Goal: Task Accomplishment & Management: Book appointment/travel/reservation

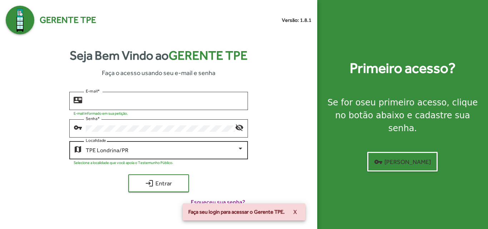
type input "**********"
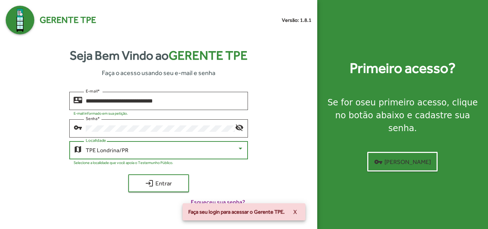
click at [217, 148] on div "TPE Londrina/PR" at bounding box center [161, 150] width 151 height 6
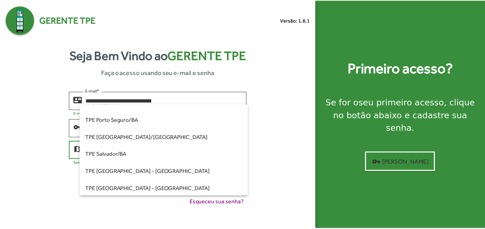
scroll to position [143, 0]
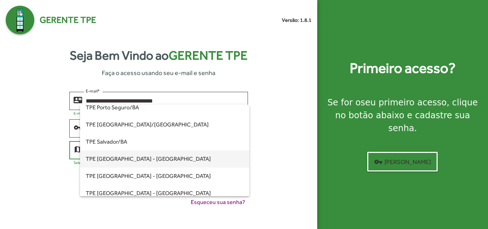
click at [133, 157] on span "TPE [GEOGRAPHIC_DATA] - [GEOGRAPHIC_DATA]" at bounding box center [165, 158] width 158 height 17
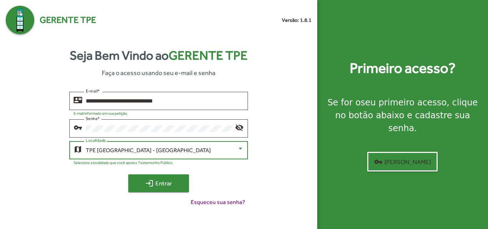
click at [176, 188] on span "login Entrar" at bounding box center [159, 183] width 48 height 13
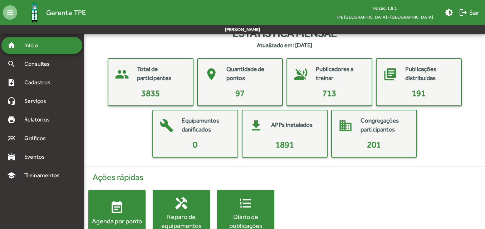
scroll to position [0, 0]
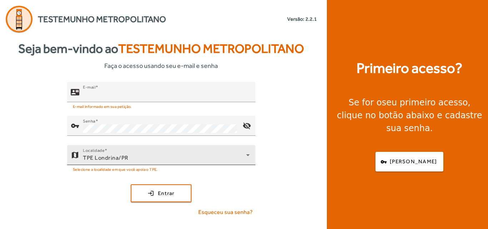
type input "**********"
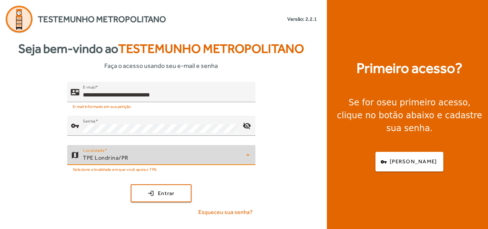
click at [246, 156] on icon at bounding box center [248, 155] width 9 height 9
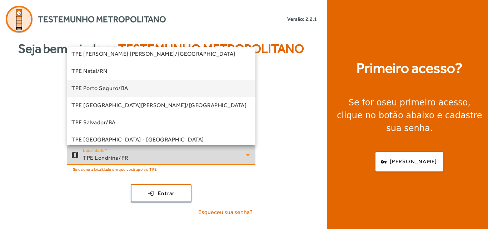
scroll to position [143, 0]
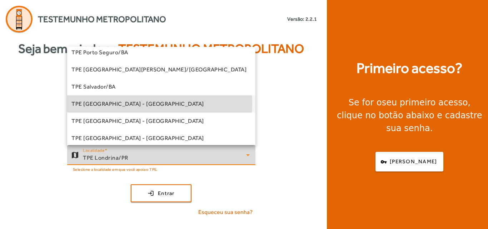
click at [130, 103] on span "TPE [GEOGRAPHIC_DATA] - [GEOGRAPHIC_DATA]" at bounding box center [137, 104] width 133 height 9
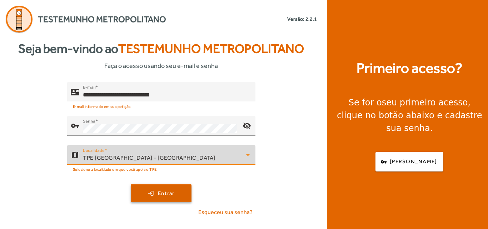
click at [165, 193] on span "Entrar" at bounding box center [166, 193] width 17 height 8
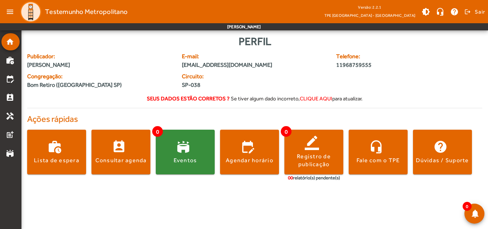
click at [256, 208] on body "menu Testemunho Metropolitano Versão: 2.2.1 TPE São Paulo - Centro brightness_m…" at bounding box center [244, 114] width 488 height 229
click at [425, 83] on div "Publicador: [PERSON_NAME] E-mail: [EMAIL_ADDRESS][DOMAIN_NAME] Telefone: 119687…" at bounding box center [255, 72] width 464 height 40
click at [10, 94] on mat-icon "perm_contact_calendar" at bounding box center [10, 97] width 9 height 9
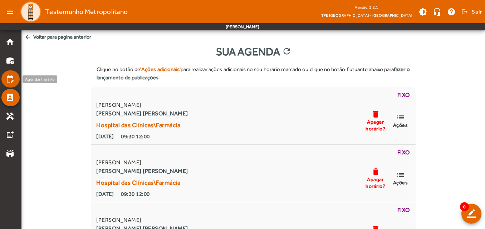
click at [13, 79] on mat-icon "edit_calendar" at bounding box center [10, 79] width 9 height 9
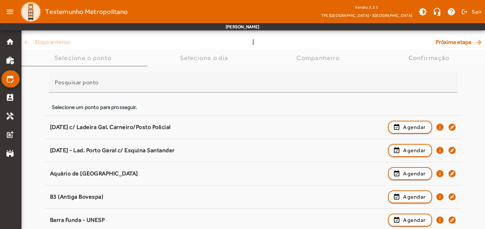
scroll to position [36, 0]
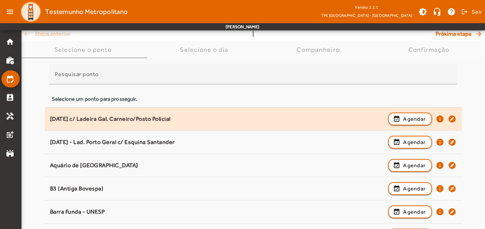
drag, startPoint x: 48, startPoint y: 118, endPoint x: 188, endPoint y: 114, distance: 140.2
click at [188, 114] on span "[DATE] c/ Ladeira Gal. Carneiro/Posto Policial event_available Agendar info exp…" at bounding box center [253, 119] width 417 height 16
copy div "[DATE] c/ Ladeira Gal. Carneiro/Posto Policial"
click at [411, 118] on span "Agendar" at bounding box center [414, 119] width 23 height 9
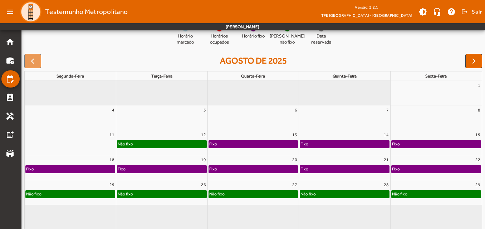
scroll to position [88, 0]
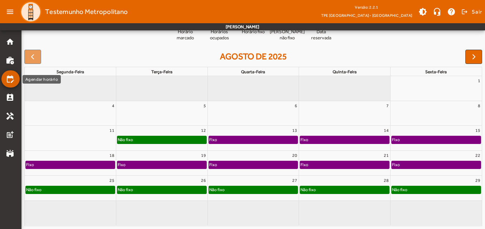
click at [13, 80] on mat-icon "edit_calendar" at bounding box center [10, 79] width 9 height 9
click at [11, 80] on mat-icon "edit_calendar" at bounding box center [10, 79] width 9 height 9
click at [480, 61] on button "button" at bounding box center [473, 57] width 17 height 14
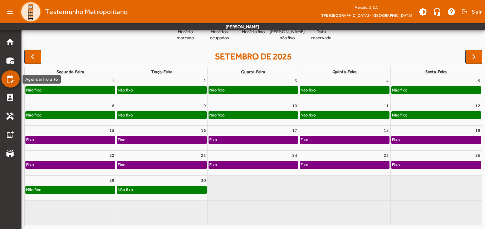
click at [9, 79] on mat-icon "edit_calendar" at bounding box center [10, 79] width 9 height 9
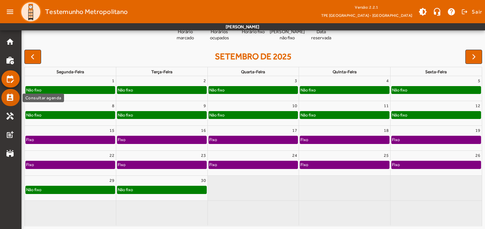
click at [13, 94] on mat-icon "perm_contact_calendar" at bounding box center [10, 97] width 9 height 9
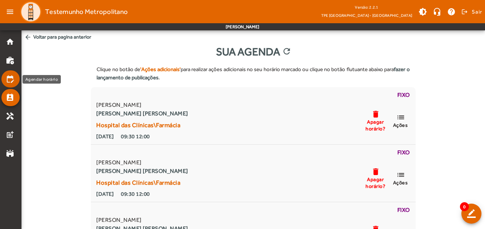
click at [6, 73] on mat-list-item "edit_calendar" at bounding box center [10, 78] width 18 height 17
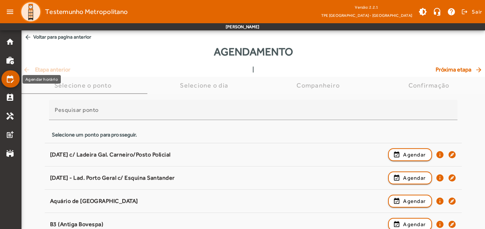
click at [9, 79] on mat-icon "edit_calendar" at bounding box center [10, 79] width 9 height 9
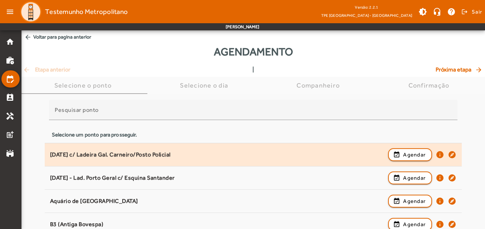
scroll to position [36, 0]
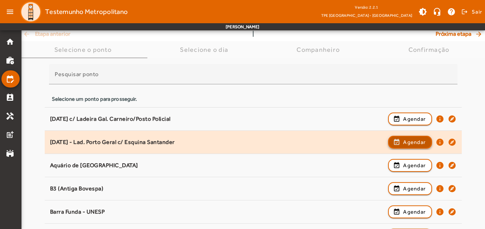
click at [407, 140] on span "Agendar" at bounding box center [414, 142] width 23 height 9
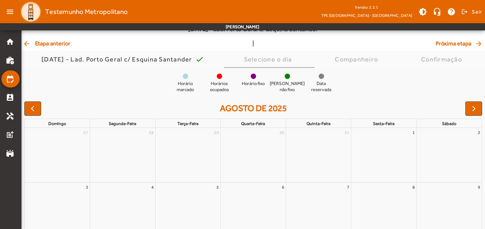
scroll to position [0, 0]
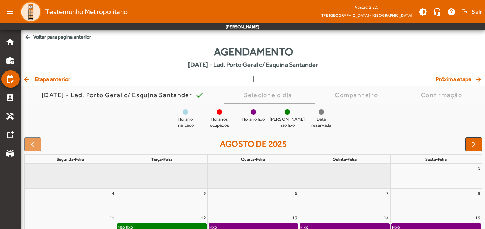
click at [26, 36] on mat-icon "arrow_back" at bounding box center [27, 37] width 7 height 7
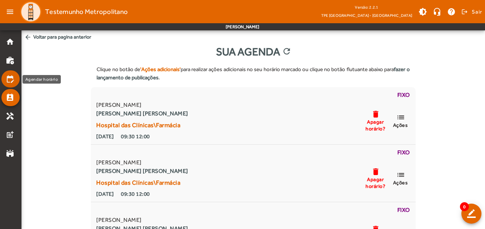
click at [10, 74] on mat-list-item "edit_calendar" at bounding box center [10, 78] width 18 height 17
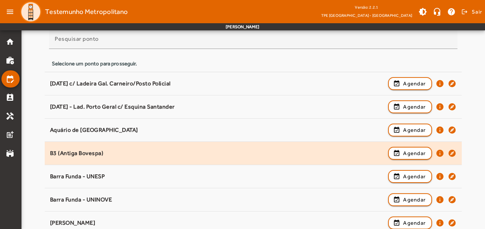
scroll to position [71, 0]
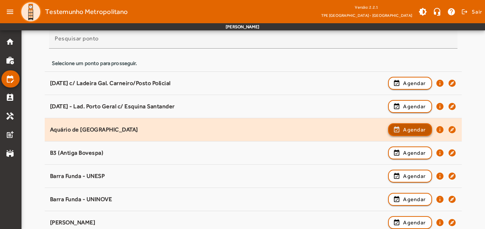
click at [412, 132] on span "Agendar" at bounding box center [414, 129] width 23 height 9
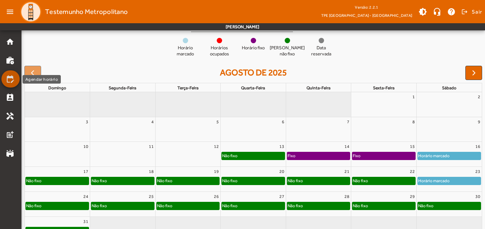
click at [13, 78] on mat-icon "edit_calendar" at bounding box center [10, 79] width 9 height 9
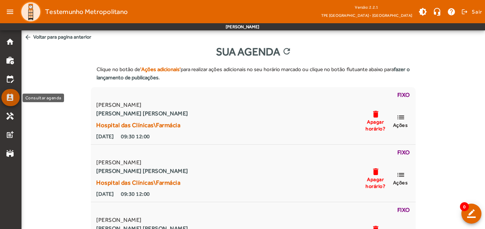
click at [4, 97] on mat-list-item "perm_contact_calendar" at bounding box center [10, 97] width 18 height 17
click at [9, 97] on mat-icon "perm_contact_calendar" at bounding box center [10, 97] width 9 height 9
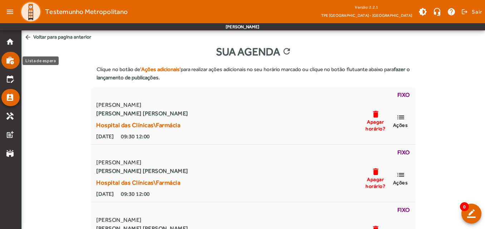
click at [9, 58] on mat-icon "work_history" at bounding box center [10, 60] width 9 height 9
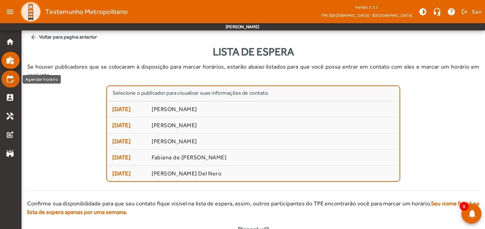
click at [12, 79] on mat-icon "edit_calendar" at bounding box center [10, 79] width 9 height 9
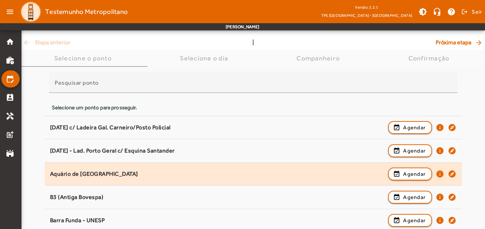
scroll to position [71, 0]
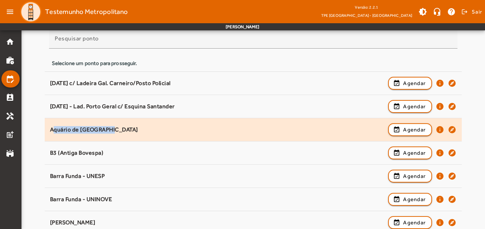
drag, startPoint x: 48, startPoint y: 129, endPoint x: 110, endPoint y: 127, distance: 62.2
click at [110, 127] on span "Aquário de [GEOGRAPHIC_DATA] event_available Agendar info explore" at bounding box center [253, 130] width 417 height 16
copy div "Aquário de [GEOGRAPHIC_DATA]"
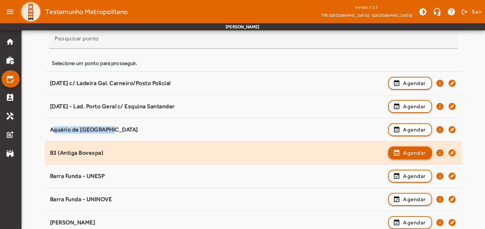
click at [403, 151] on span "Agendar" at bounding box center [414, 153] width 23 height 9
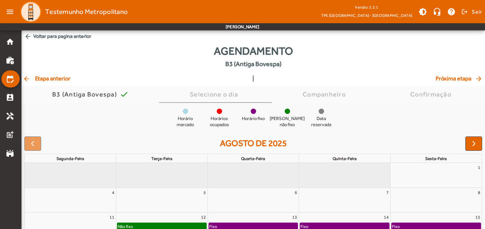
scroll to position [0, 0]
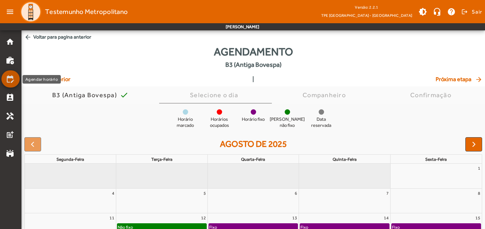
click at [10, 76] on mat-icon "edit_calendar" at bounding box center [10, 79] width 9 height 9
click at [9, 79] on mat-icon "edit_calendar" at bounding box center [10, 79] width 9 height 9
click at [9, 78] on mat-icon "edit_calendar" at bounding box center [10, 79] width 9 height 9
click at [29, 38] on mat-icon "arrow_back" at bounding box center [27, 37] width 7 height 7
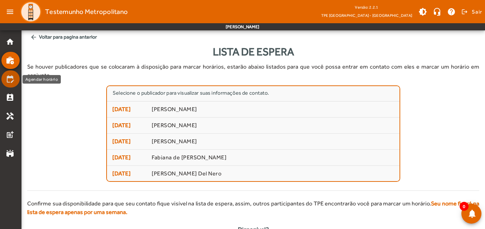
click at [10, 78] on mat-icon "edit_calendar" at bounding box center [10, 79] width 9 height 9
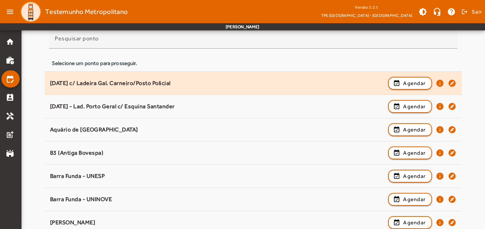
scroll to position [107, 0]
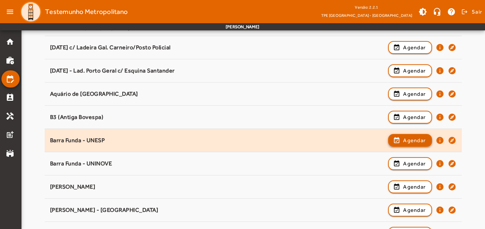
click at [407, 141] on span "Agendar" at bounding box center [414, 140] width 23 height 9
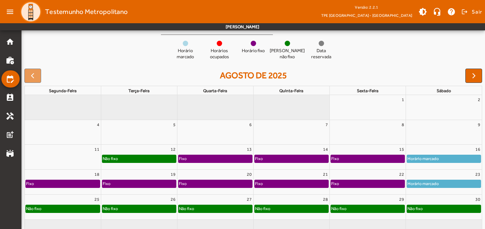
scroll to position [71, 0]
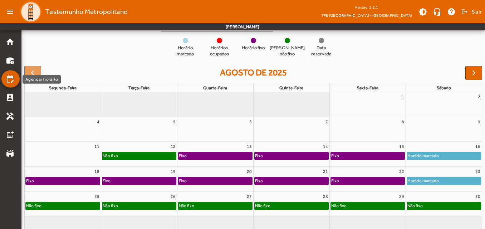
click at [12, 77] on mat-icon "edit_calendar" at bounding box center [10, 79] width 9 height 9
click at [5, 80] on mat-list-item "edit_calendar" at bounding box center [10, 78] width 18 height 17
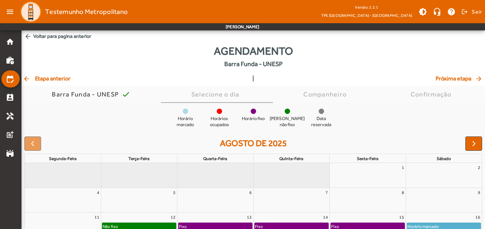
scroll to position [0, 0]
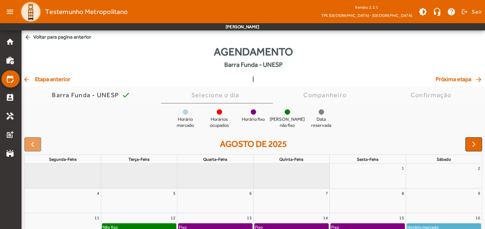
click at [26, 36] on mat-icon "arrow_back" at bounding box center [27, 37] width 7 height 7
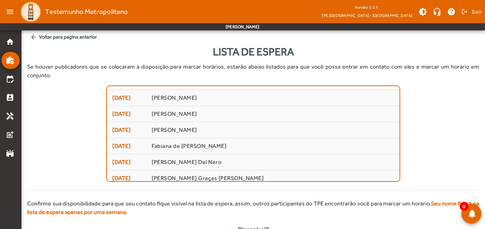
scroll to position [17, 0]
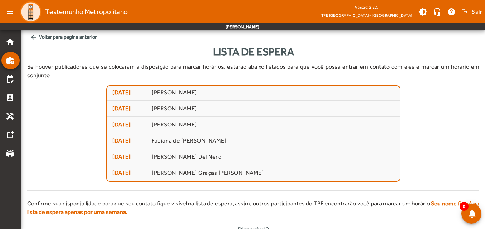
click at [33, 36] on mat-icon "arrow_back" at bounding box center [33, 37] width 7 height 7
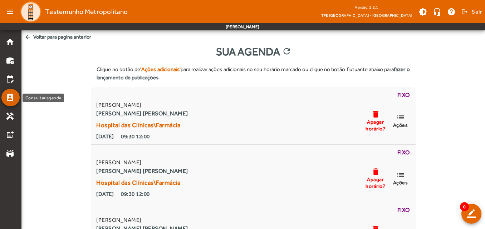
click at [11, 99] on mat-icon "perm_contact_calendar" at bounding box center [10, 97] width 9 height 9
click at [9, 99] on mat-icon "perm_contact_calendar" at bounding box center [10, 97] width 9 height 9
click at [10, 92] on mat-list-item "perm_contact_calendar" at bounding box center [10, 97] width 18 height 17
click at [27, 38] on mat-icon "arrow_back" at bounding box center [27, 37] width 7 height 7
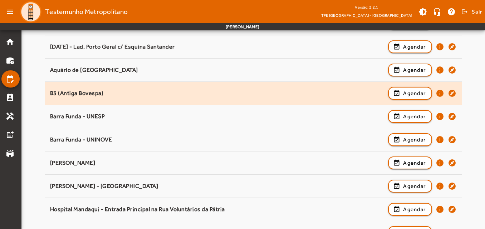
scroll to position [143, 0]
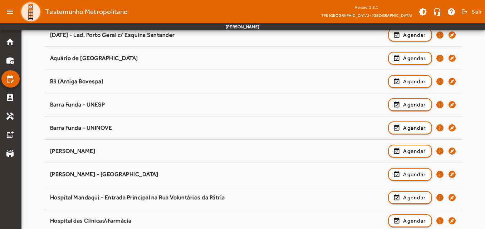
drag, startPoint x: 117, startPoint y: 101, endPoint x: 34, endPoint y: 103, distance: 83.3
copy div "Barra Funda - UNESP"
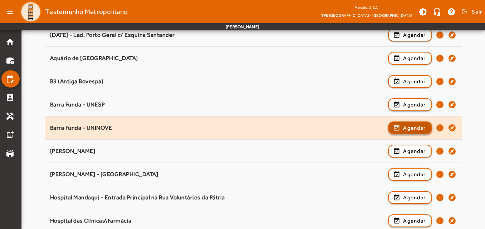
click at [407, 129] on span "Agendar" at bounding box center [414, 128] width 23 height 9
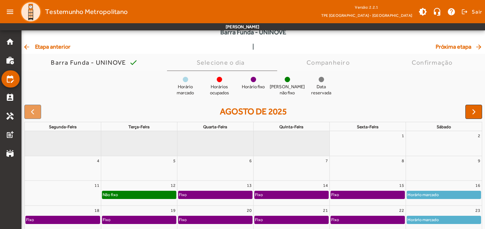
scroll to position [0, 0]
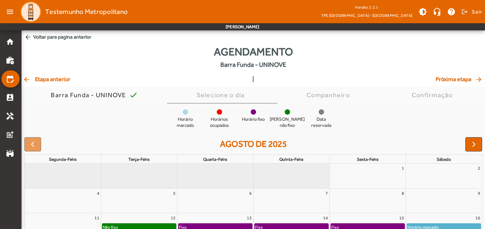
click at [30, 34] on mat-icon "arrow_back" at bounding box center [27, 37] width 7 height 7
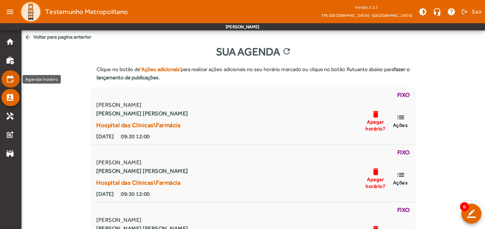
click at [10, 73] on mat-list-item "edit_calendar" at bounding box center [10, 78] width 18 height 17
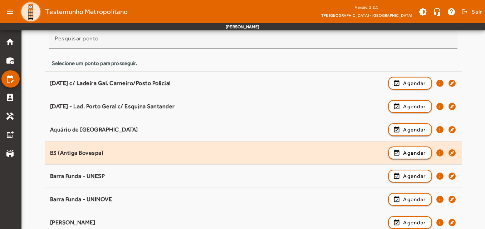
scroll to position [107, 0]
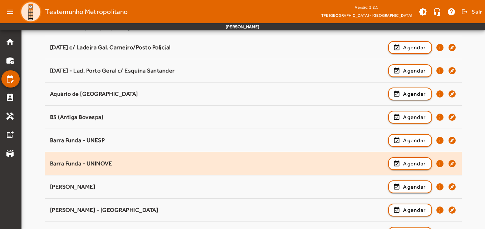
drag, startPoint x: 50, startPoint y: 162, endPoint x: 120, endPoint y: 164, distance: 69.4
click at [120, 164] on div "Barra Funda - UNINOVE" at bounding box center [217, 164] width 335 height 8
copy div "Barra Funda - UNINOVE"
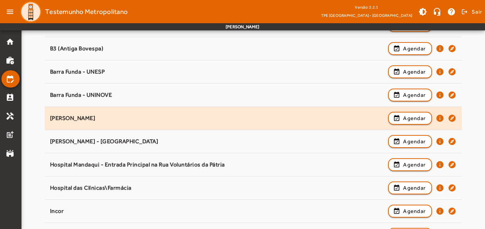
scroll to position [179, 0]
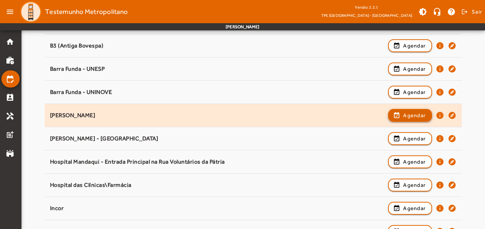
click at [405, 117] on span "Agendar" at bounding box center [414, 115] width 23 height 9
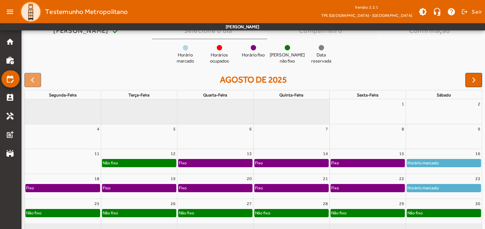
scroll to position [52, 0]
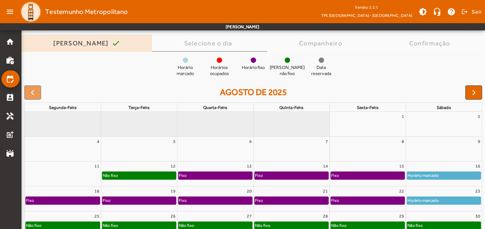
drag, startPoint x: 44, startPoint y: 40, endPoint x: 112, endPoint y: 44, distance: 67.3
click at [112, 44] on div "[PERSON_NAME] check" at bounding box center [86, 43] width 130 height 17
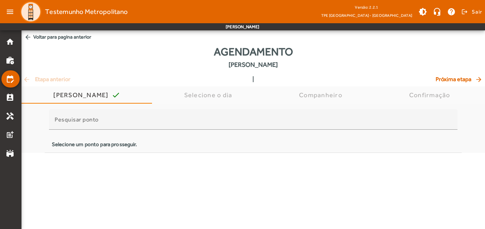
scroll to position [0, 0]
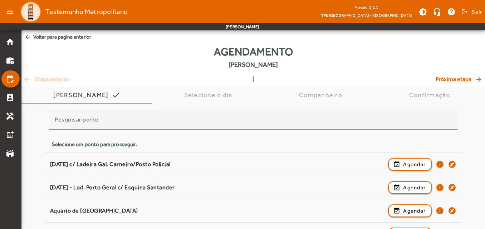
copy div "[PERSON_NAME]"
click at [28, 36] on mat-icon "arrow_back" at bounding box center [27, 37] width 7 height 7
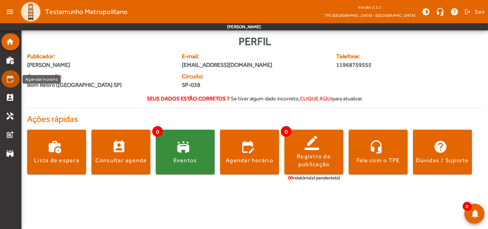
click at [13, 79] on mat-icon "edit_calendar" at bounding box center [10, 79] width 9 height 9
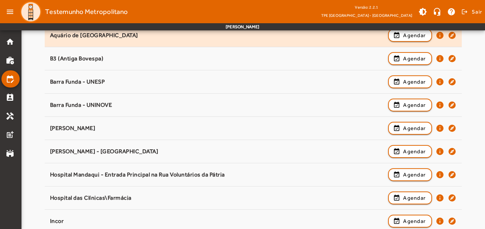
scroll to position [179, 0]
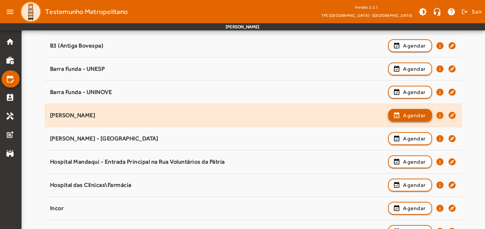
click at [408, 113] on span "Agendar" at bounding box center [414, 115] width 23 height 9
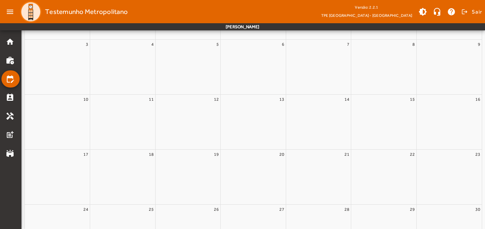
scroll to position [0, 0]
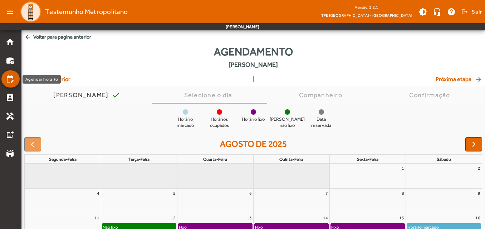
click at [9, 76] on mat-icon "edit_calendar" at bounding box center [10, 79] width 9 height 9
click at [30, 35] on mat-icon "arrow_back" at bounding box center [27, 37] width 7 height 7
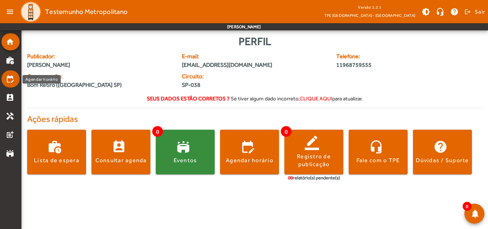
click at [8, 79] on mat-icon "edit_calendar" at bounding box center [10, 79] width 9 height 9
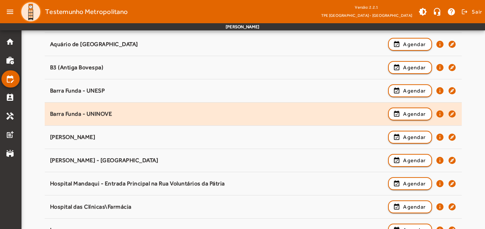
scroll to position [179, 0]
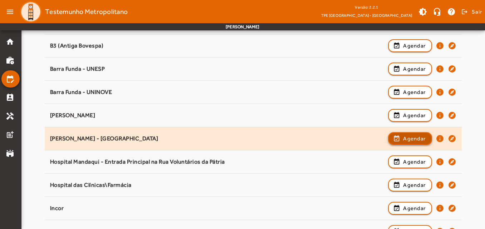
click at [418, 139] on span "Agendar" at bounding box center [414, 138] width 23 height 9
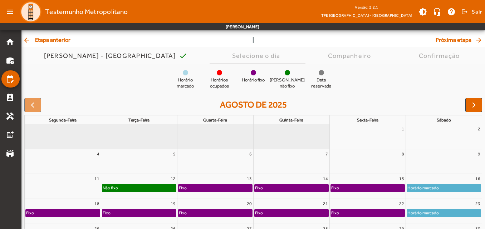
scroll to position [0, 0]
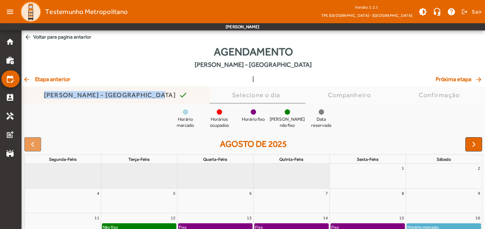
drag, startPoint x: 141, startPoint y: 93, endPoint x: 46, endPoint y: 97, distance: 94.8
click at [46, 97] on div "Faria Lima - [GEOGRAPHIC_DATA] check" at bounding box center [115, 94] width 188 height 17
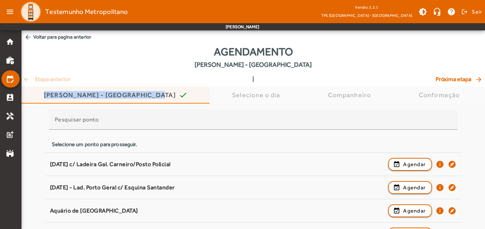
copy div "[PERSON_NAME] - [GEOGRAPHIC_DATA]"
click at [26, 38] on mat-icon "arrow_back" at bounding box center [27, 37] width 7 height 7
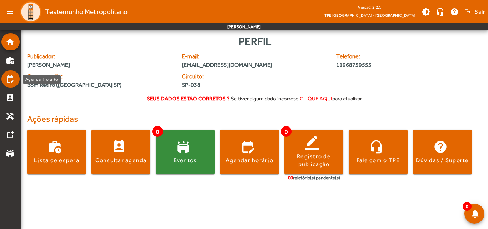
click at [11, 77] on mat-icon "edit_calendar" at bounding box center [10, 79] width 9 height 9
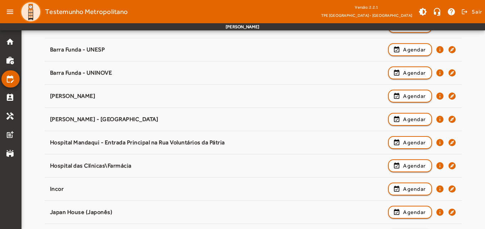
scroll to position [214, 0]
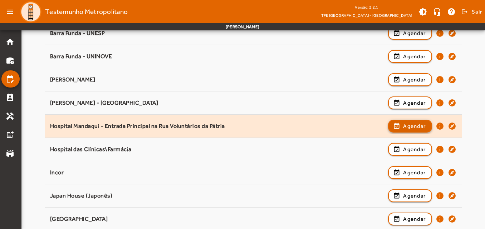
click at [412, 125] on span "Agendar" at bounding box center [414, 126] width 23 height 9
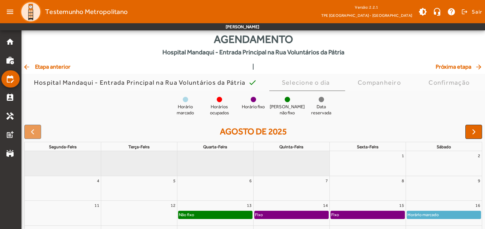
scroll to position [0, 0]
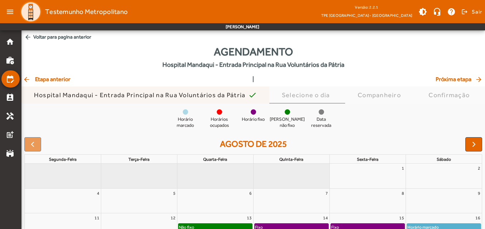
drag, startPoint x: 246, startPoint y: 93, endPoint x: 34, endPoint y: 94, distance: 212.0
click at [34, 94] on div "Hospital Mandaqui - Entrada Principal na Rua Voluntários da Pátria" at bounding box center [141, 95] width 214 height 7
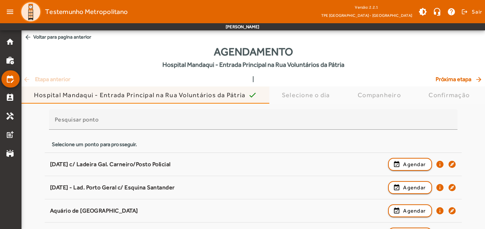
copy div "Hospital Mandaqui - Entrada Principal na Rua Voluntários da Pátria"
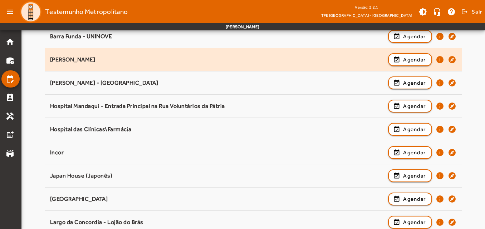
scroll to position [250, 0]
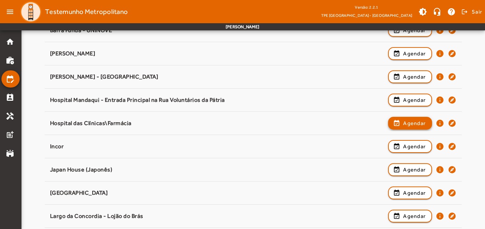
click at [412, 122] on span "Agendar" at bounding box center [414, 123] width 23 height 9
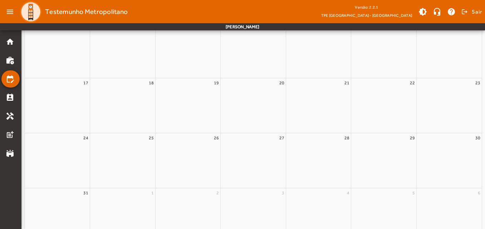
scroll to position [0, 0]
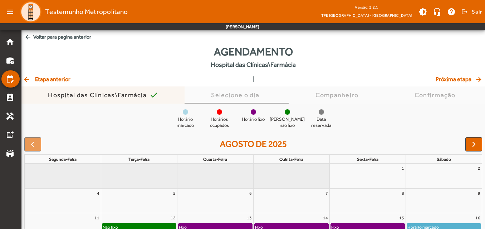
drag, startPoint x: 149, startPoint y: 94, endPoint x: 26, endPoint y: 98, distance: 122.7
click at [26, 98] on div "Hospital das Clínicas\Farmácia check" at bounding box center [102, 94] width 163 height 17
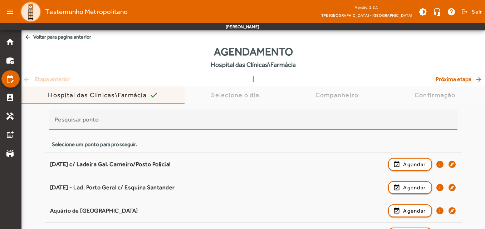
copy div "Hospital das Clínicas\Farmácia"
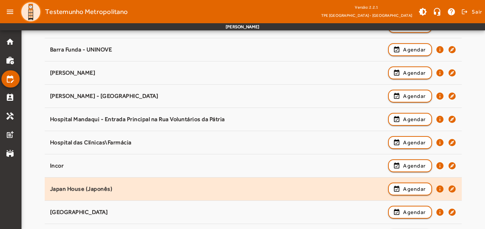
scroll to position [214, 0]
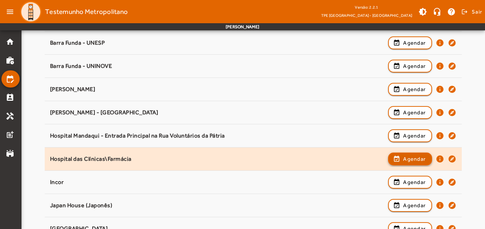
click at [408, 158] on span "Agendar" at bounding box center [414, 159] width 23 height 9
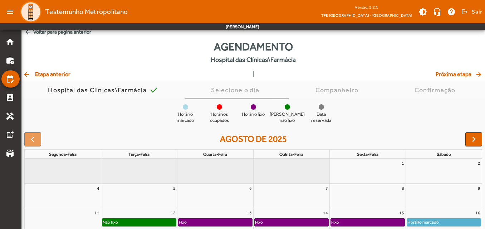
scroll to position [0, 0]
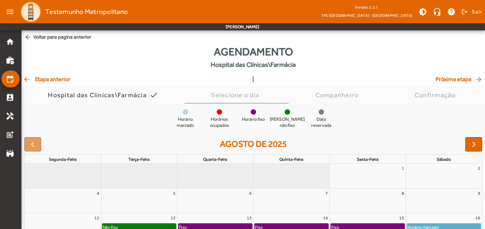
click at [29, 79] on mat-icon "arrow_back" at bounding box center [27, 79] width 9 height 7
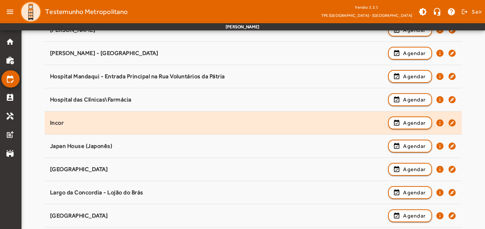
scroll to position [286, 0]
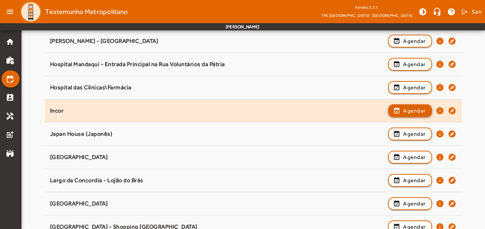
click at [411, 109] on span "Agendar" at bounding box center [414, 111] width 23 height 9
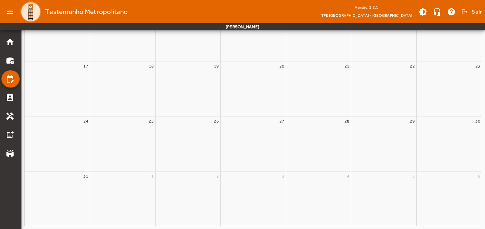
scroll to position [0, 0]
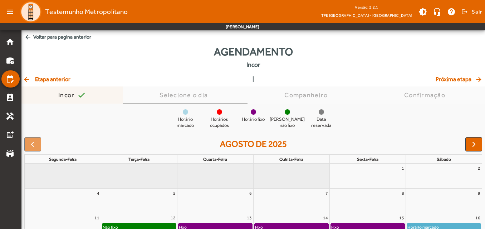
drag, startPoint x: 75, startPoint y: 94, endPoint x: 54, endPoint y: 96, distance: 21.2
click at [54, 96] on div "Incor check" at bounding box center [71, 94] width 101 height 17
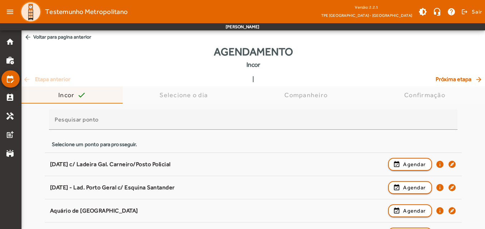
copy div "Incor"
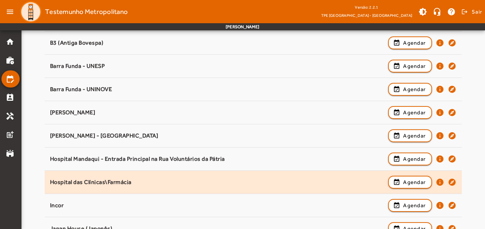
scroll to position [214, 0]
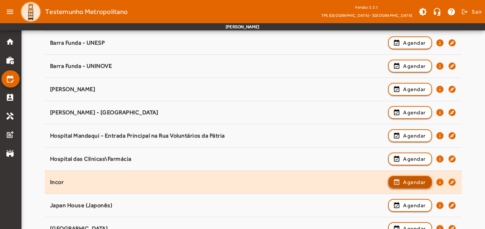
click at [404, 181] on span "Agendar" at bounding box center [414, 182] width 23 height 9
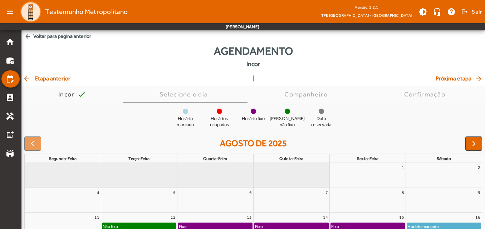
scroll to position [0, 0]
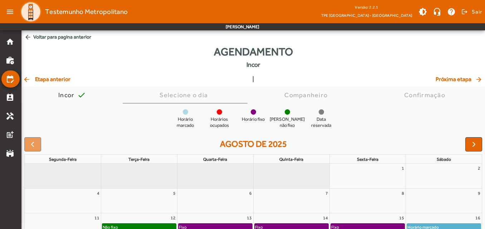
click at [29, 39] on mat-icon "arrow_back" at bounding box center [27, 37] width 7 height 7
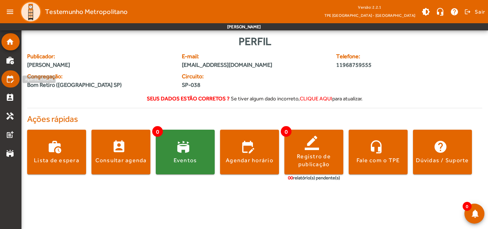
click at [9, 79] on mat-icon "edit_calendar" at bounding box center [10, 79] width 9 height 9
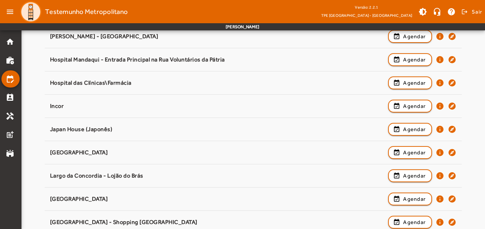
scroll to position [286, 0]
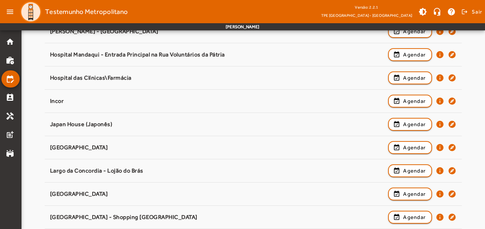
drag, startPoint x: 119, startPoint y: 123, endPoint x: 34, endPoint y: 119, distance: 85.9
copy div "Japan House (Japonês)"
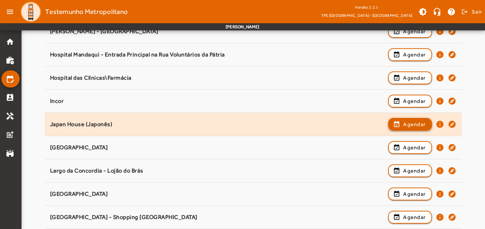
click at [406, 127] on span "Agendar" at bounding box center [414, 124] width 23 height 9
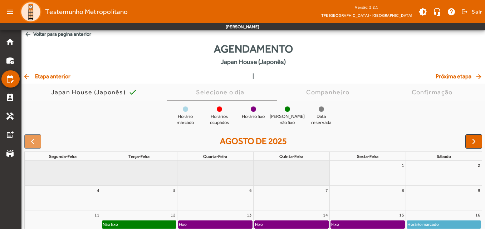
scroll to position [0, 0]
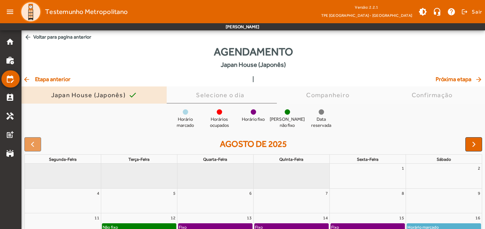
click at [98, 93] on div "Japan House (Japonês)" at bounding box center [89, 95] width 77 height 7
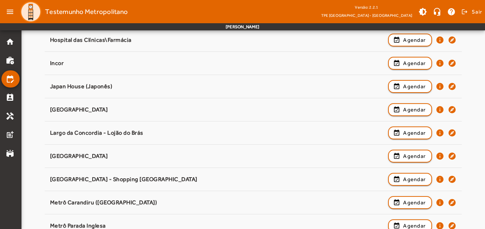
scroll to position [357, 0]
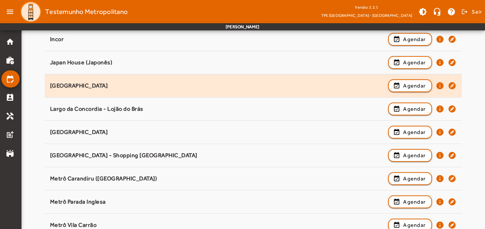
drag, startPoint x: 143, startPoint y: 86, endPoint x: 48, endPoint y: 87, distance: 95.1
click at [48, 87] on span "[GEOGRAPHIC_DATA] Policial event_available Agendar info explore" at bounding box center [253, 86] width 417 height 16
click at [401, 88] on span "button" at bounding box center [410, 85] width 43 height 17
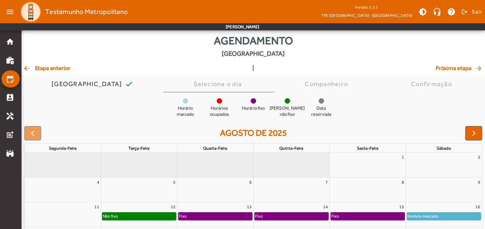
scroll to position [0, 0]
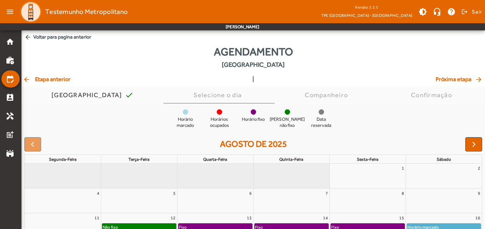
click at [26, 35] on mat-icon "arrow_back" at bounding box center [27, 37] width 7 height 7
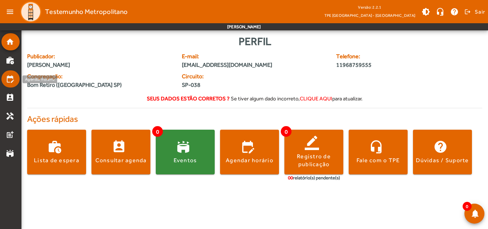
click at [10, 82] on mat-icon "edit_calendar" at bounding box center [10, 79] width 9 height 9
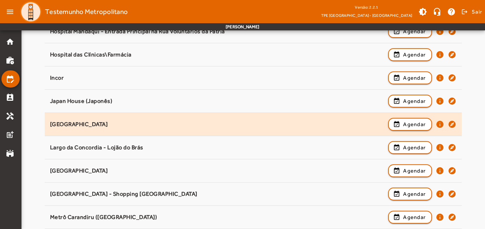
scroll to position [322, 0]
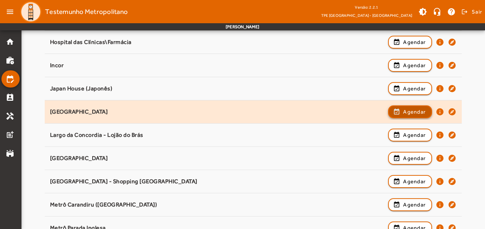
click at [409, 112] on span "Agendar" at bounding box center [414, 112] width 23 height 9
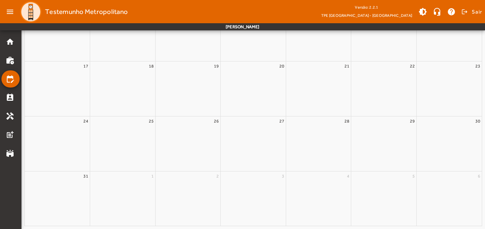
scroll to position [0, 0]
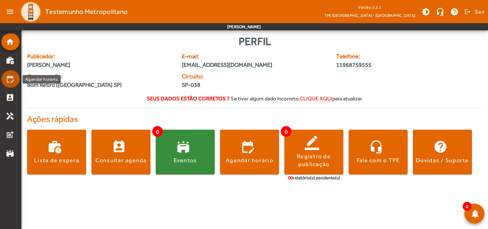
click at [10, 76] on mat-icon "edit_calendar" at bounding box center [10, 79] width 9 height 9
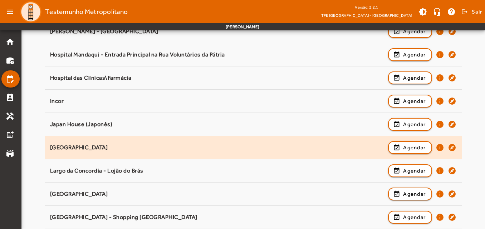
scroll to position [322, 0]
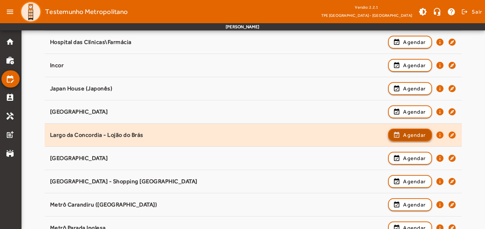
click at [406, 134] on span "Agendar" at bounding box center [414, 135] width 23 height 9
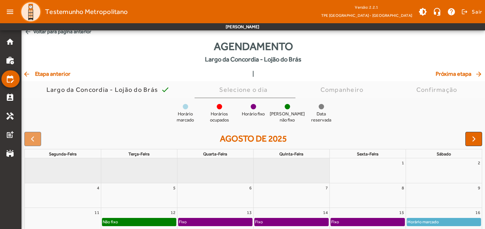
scroll to position [0, 0]
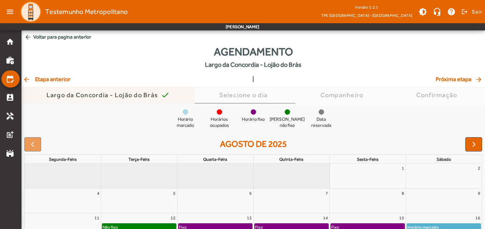
drag, startPoint x: 159, startPoint y: 94, endPoint x: 30, endPoint y: 93, distance: 128.7
click at [30, 93] on div "Largo da Concordia - Lojão do Brás check" at bounding box center [107, 94] width 173 height 17
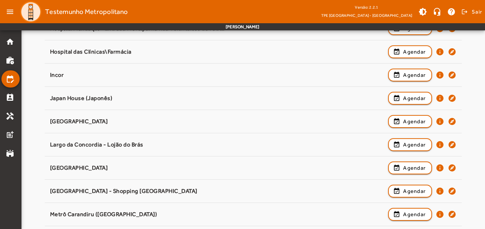
scroll to position [357, 0]
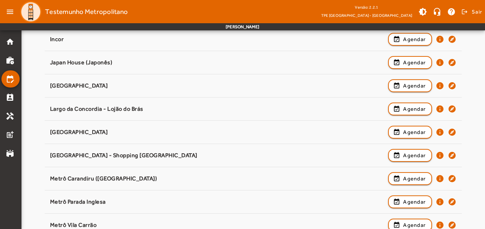
drag, startPoint x: 126, startPoint y: 130, endPoint x: 42, endPoint y: 129, distance: 83.7
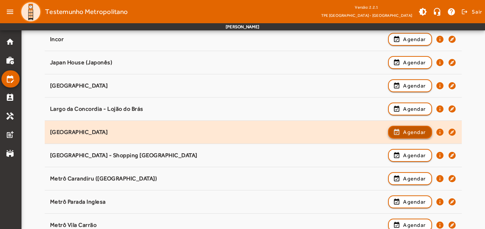
click at [414, 132] on span "Agendar" at bounding box center [414, 132] width 23 height 9
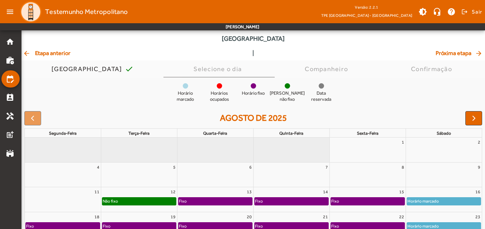
scroll to position [0, 0]
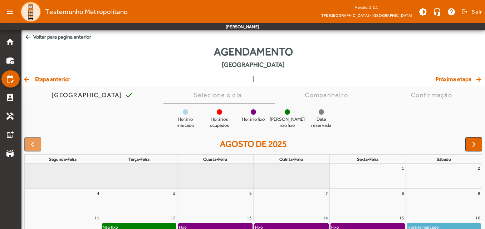
click at [30, 37] on mat-icon "arrow_back" at bounding box center [27, 37] width 7 height 7
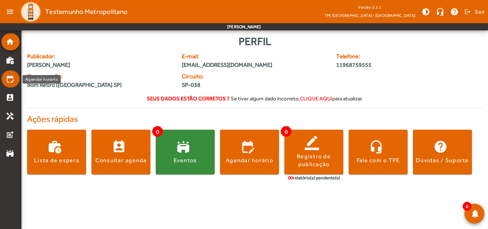
click at [9, 78] on mat-icon "edit_calendar" at bounding box center [10, 79] width 9 height 9
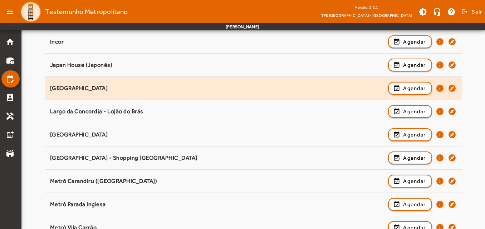
scroll to position [357, 0]
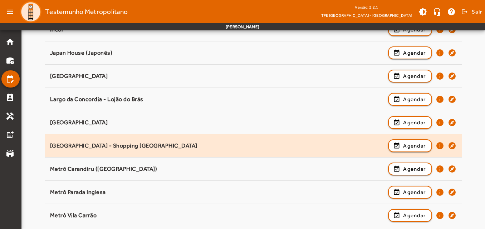
drag, startPoint x: 190, startPoint y: 146, endPoint x: 46, endPoint y: 142, distance: 143.7
click at [46, 142] on span "[GEOGRAPHIC_DATA] - Shopping [GEOGRAPHIC_DATA] event_available Agendar info exp…" at bounding box center [253, 146] width 417 height 16
click at [403, 147] on span "Agendar" at bounding box center [414, 146] width 23 height 9
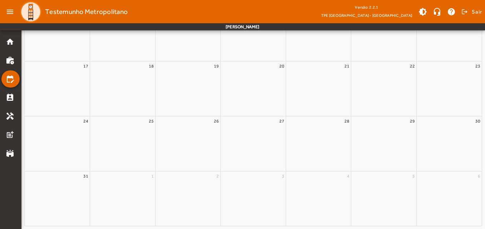
scroll to position [0, 0]
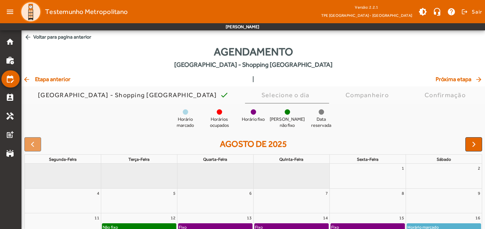
click at [28, 36] on mat-icon "arrow_back" at bounding box center [27, 37] width 7 height 7
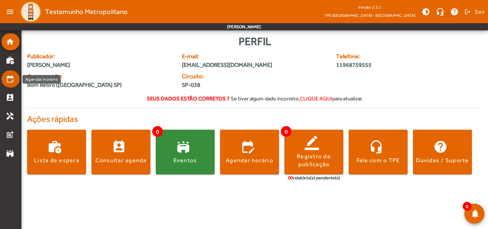
click at [8, 77] on mat-icon "edit_calendar" at bounding box center [10, 79] width 9 height 9
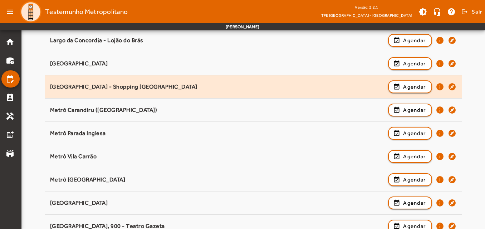
scroll to position [429, 0]
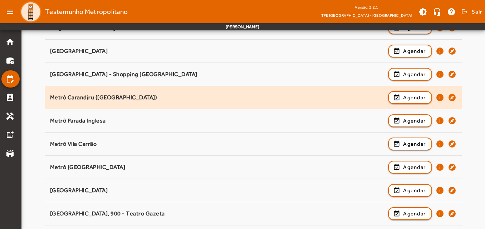
drag, startPoint x: 179, startPoint y: 96, endPoint x: 50, endPoint y: 100, distance: 129.1
click at [50, 100] on div "Metrô Carandiru ([GEOGRAPHIC_DATA])" at bounding box center [217, 98] width 335 height 8
click at [405, 98] on span "Agendar" at bounding box center [414, 97] width 23 height 9
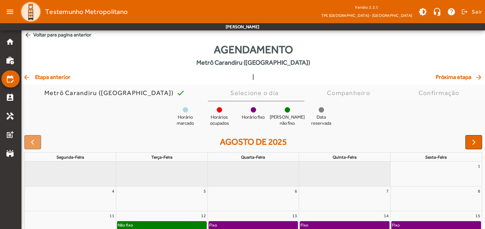
scroll to position [0, 0]
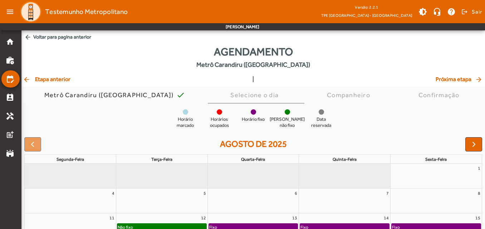
click at [33, 38] on span "arrow_back Voltar para pagina anterior" at bounding box center [252, 36] width 463 height 13
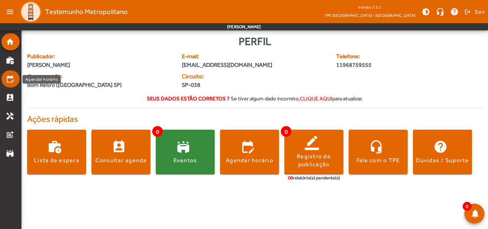
click at [15, 80] on link "edit_calendar" at bounding box center [13, 79] width 14 height 9
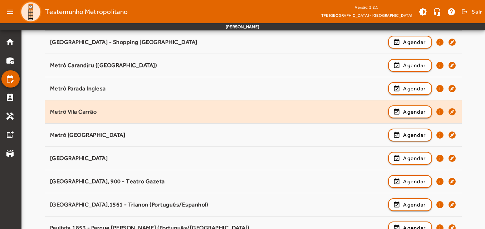
scroll to position [465, 0]
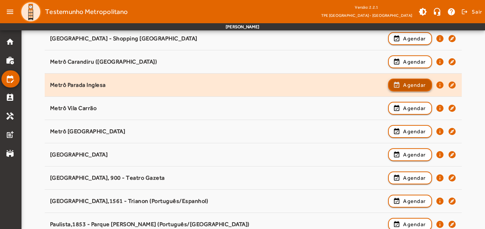
click at [406, 81] on span "Agendar" at bounding box center [414, 85] width 23 height 9
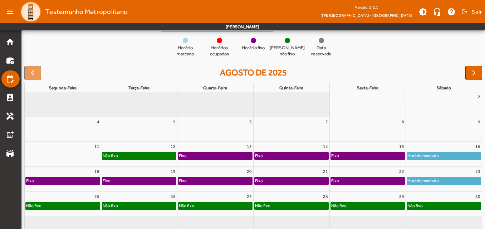
scroll to position [0, 0]
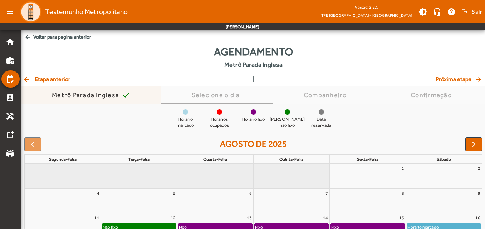
drag, startPoint x: 118, startPoint y: 94, endPoint x: 45, endPoint y: 94, distance: 73.6
click at [45, 94] on div "Metrô Parada Inglesa check" at bounding box center [90, 94] width 139 height 17
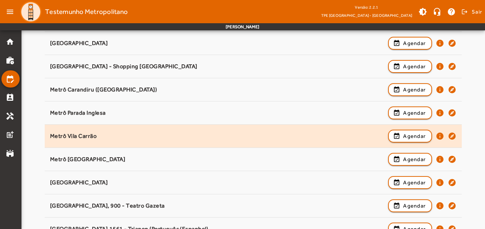
scroll to position [465, 0]
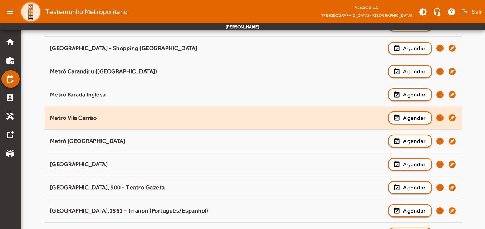
drag, startPoint x: 101, startPoint y: 116, endPoint x: 45, endPoint y: 115, distance: 56.1
click at [45, 115] on span "Metrô Vila Carrão event_available Agendar info explore" at bounding box center [253, 118] width 417 height 16
click at [411, 120] on span "Agendar" at bounding box center [414, 118] width 23 height 9
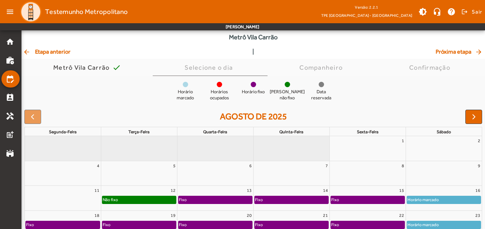
scroll to position [0, 0]
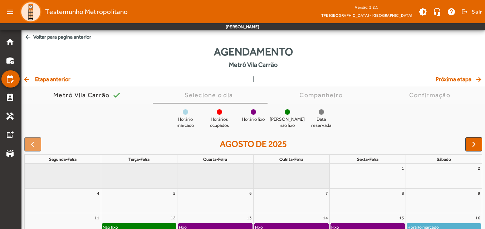
click at [31, 37] on span "arrow_back Voltar para pagina anterior" at bounding box center [252, 36] width 463 height 13
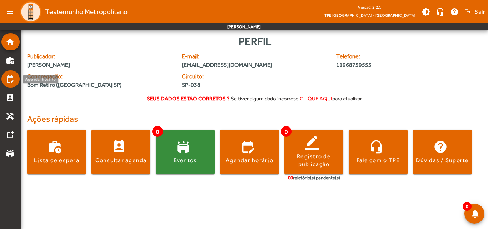
click at [6, 76] on mat-icon "edit_calendar" at bounding box center [10, 79] width 9 height 9
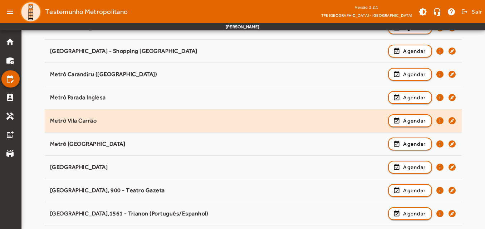
scroll to position [465, 0]
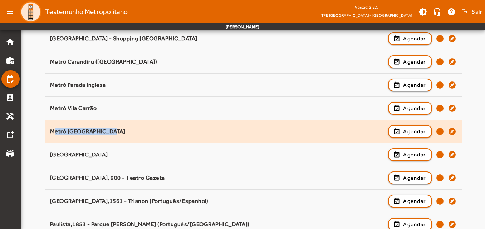
drag, startPoint x: 111, startPoint y: 130, endPoint x: 50, endPoint y: 130, distance: 60.8
click at [50, 130] on div "Metrô [GEOGRAPHIC_DATA]" at bounding box center [217, 132] width 335 height 8
click at [402, 132] on span "button" at bounding box center [410, 131] width 43 height 17
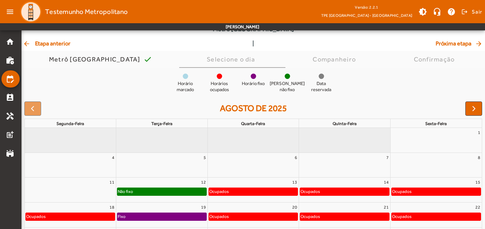
scroll to position [0, 0]
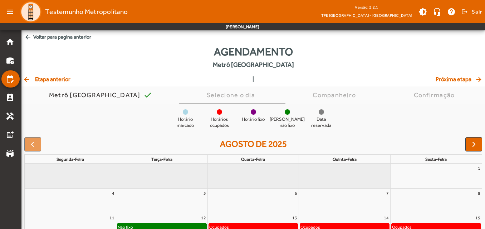
click at [43, 36] on span "arrow_back Voltar para pagina anterior" at bounding box center [252, 36] width 463 height 13
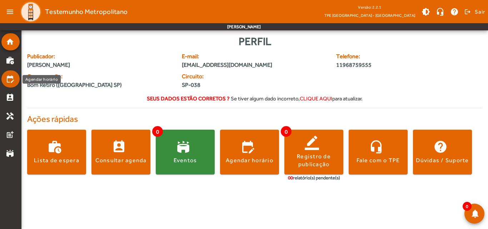
click at [10, 78] on mat-icon "edit_calendar" at bounding box center [10, 79] width 9 height 9
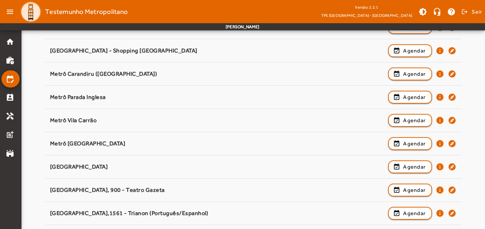
scroll to position [465, 0]
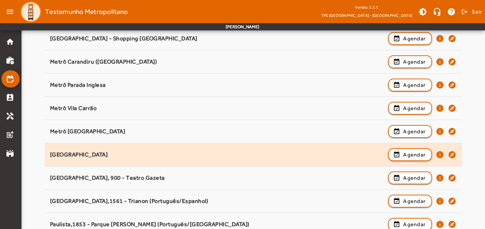
drag, startPoint x: 101, startPoint y: 152, endPoint x: 50, endPoint y: 152, distance: 51.5
click at [50, 152] on div "[GEOGRAPHIC_DATA]" at bounding box center [217, 155] width 335 height 8
click at [403, 155] on span "Agendar" at bounding box center [414, 154] width 23 height 9
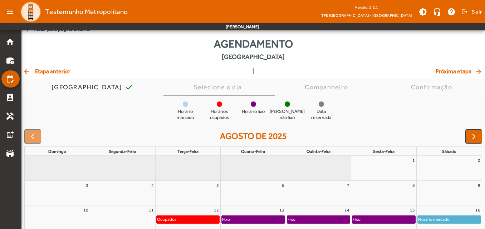
scroll to position [0, 0]
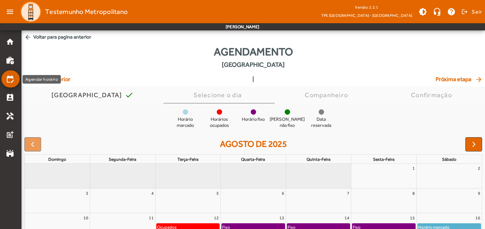
click at [6, 77] on mat-icon "edit_calendar" at bounding box center [10, 79] width 9 height 9
click at [34, 38] on span "arrow_back Voltar para pagina anterior" at bounding box center [252, 36] width 463 height 13
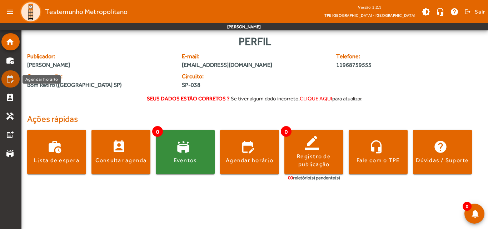
click at [10, 80] on mat-icon "edit_calendar" at bounding box center [10, 79] width 9 height 9
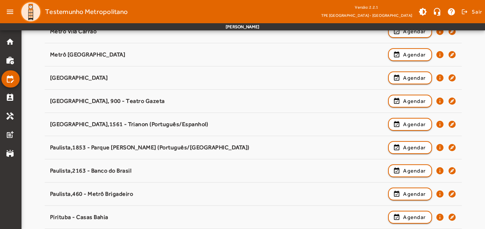
scroll to position [530, 0]
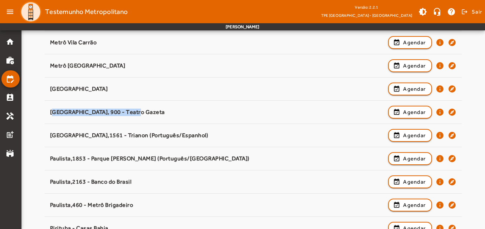
drag, startPoint x: 130, startPoint y: 110, endPoint x: 41, endPoint y: 109, distance: 89.0
click at [41, 109] on div "Pesquisar ponto Selecione um ponto para prosseguir. [DATE] c/ Ladeira Gal. Carn…" at bounding box center [252, 111] width 463 height 1095
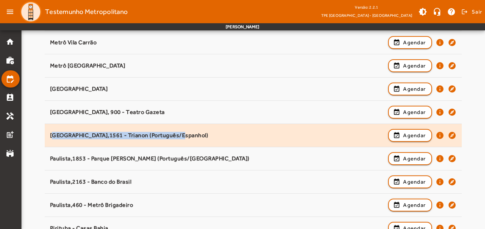
drag, startPoint x: 175, startPoint y: 137, endPoint x: 50, endPoint y: 138, distance: 125.1
click at [50, 138] on div "[GEOGRAPHIC_DATA],1561 - Trianon (Português/Espanhol)" at bounding box center [217, 136] width 335 height 8
click at [411, 134] on span "Agendar" at bounding box center [414, 135] width 23 height 9
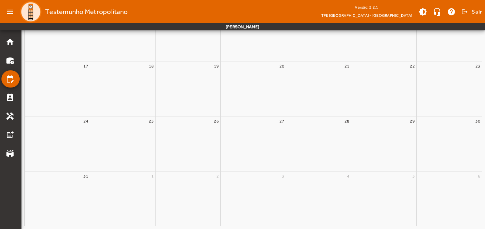
scroll to position [0, 0]
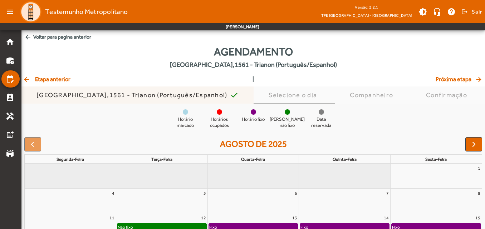
click at [72, 92] on div "[GEOGRAPHIC_DATA],1561 - Trianon (Português/Espanhol)" at bounding box center [132, 95] width 193 height 7
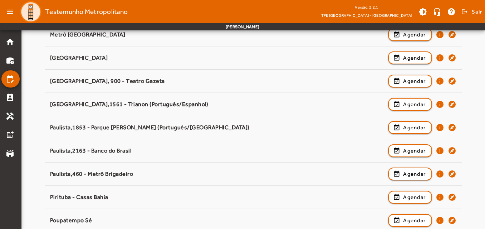
scroll to position [572, 0]
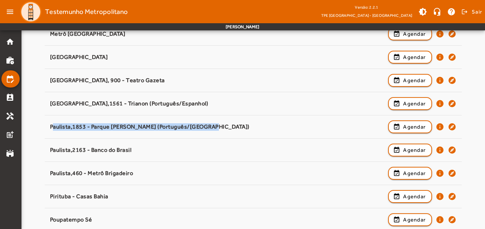
drag, startPoint x: 210, startPoint y: 123, endPoint x: 40, endPoint y: 127, distance: 170.5
click at [40, 127] on div "Pesquisar ponto Selecione um ponto para prosseguir. [DATE] c/ Ladeira Gal. Carn…" at bounding box center [252, 79] width 463 height 1095
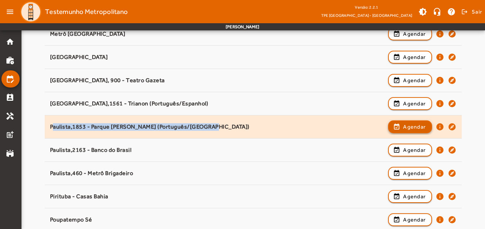
click at [403, 124] on span "Agendar" at bounding box center [414, 127] width 23 height 9
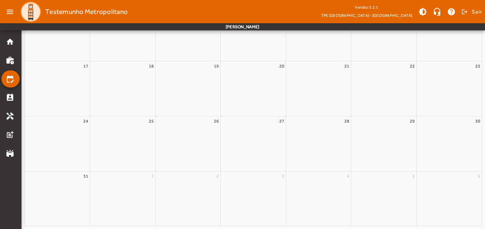
scroll to position [0, 0]
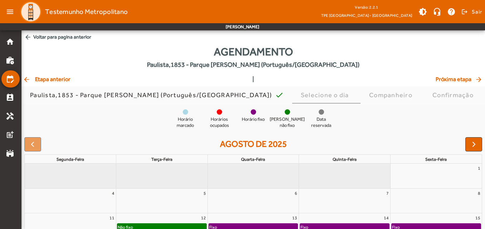
click at [28, 78] on mat-icon "arrow_back" at bounding box center [27, 79] width 9 height 7
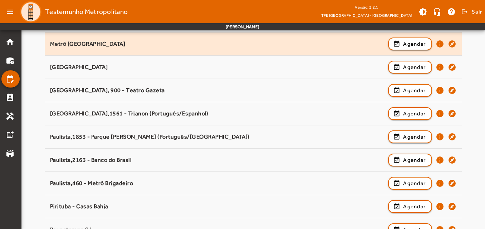
scroll to position [572, 0]
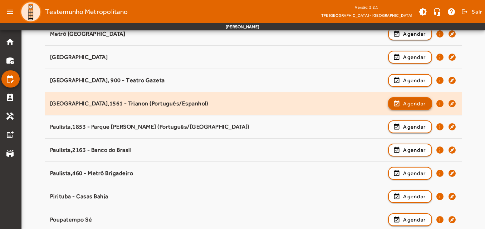
click at [404, 103] on span "Agendar" at bounding box center [414, 103] width 23 height 9
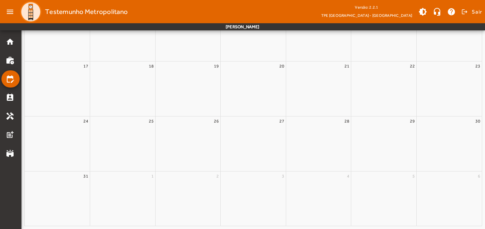
scroll to position [0, 0]
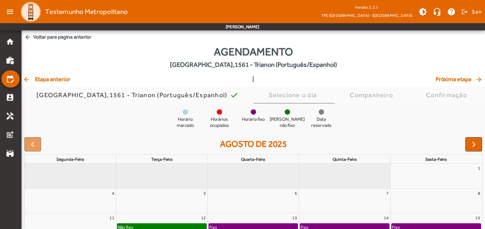
click at [29, 36] on mat-icon "arrow_back" at bounding box center [27, 37] width 7 height 7
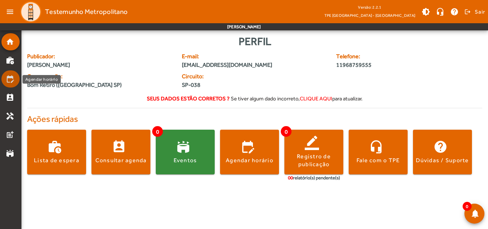
click at [10, 79] on mat-icon "edit_calendar" at bounding box center [10, 79] width 9 height 9
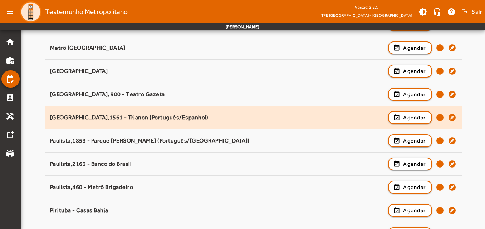
scroll to position [536, 0]
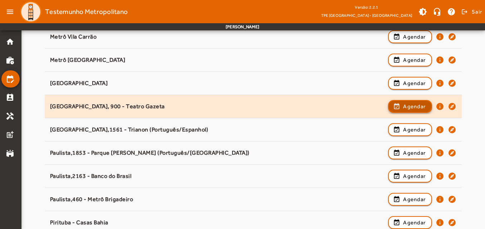
click at [419, 103] on span "Agendar" at bounding box center [414, 106] width 23 height 9
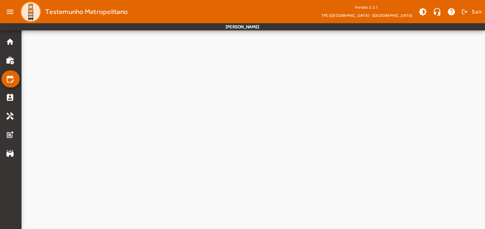
scroll to position [0, 0]
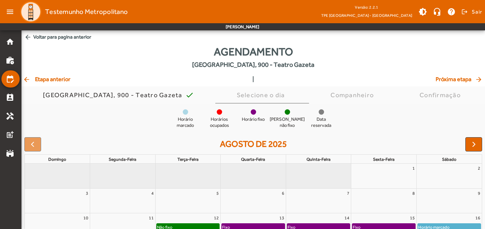
click at [35, 36] on span "arrow_back Voltar para pagina anterior" at bounding box center [252, 36] width 463 height 13
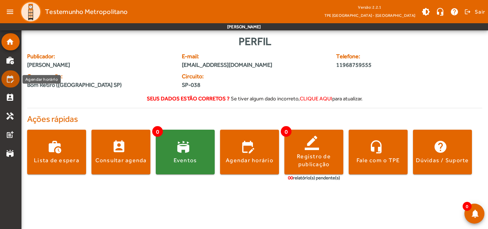
click at [7, 77] on mat-icon "edit_calendar" at bounding box center [10, 79] width 9 height 9
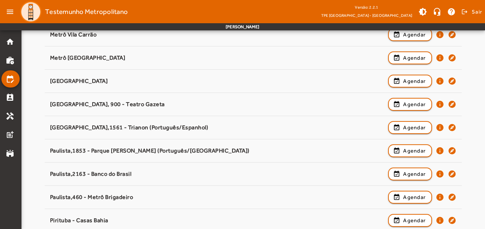
scroll to position [572, 0]
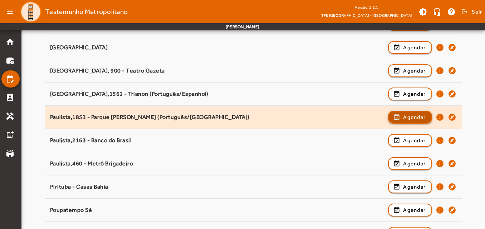
click at [412, 117] on span "Agendar" at bounding box center [414, 117] width 23 height 9
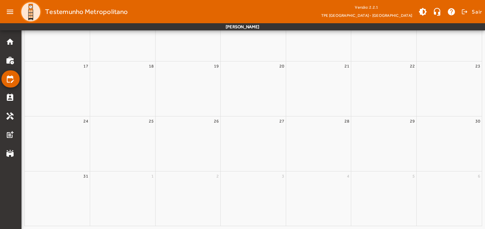
scroll to position [0, 0]
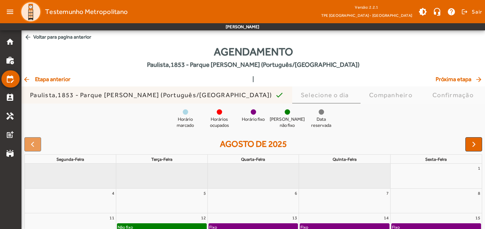
click at [89, 93] on div "Paulista,1853 - Parque [PERSON_NAME] (Português/[GEOGRAPHIC_DATA])" at bounding box center [152, 95] width 245 height 7
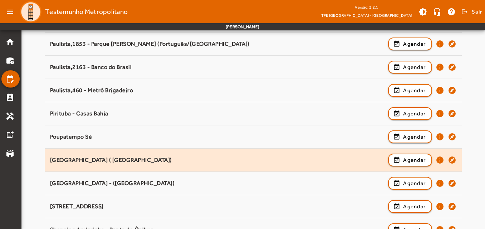
scroll to position [643, 0]
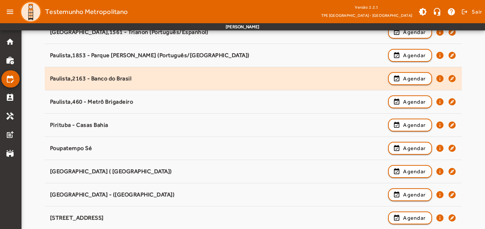
drag, startPoint x: 141, startPoint y: 79, endPoint x: 47, endPoint y: 78, distance: 94.4
click at [47, 78] on span "Paulista,2163 - Banco do Brasil event_available Agendar info explore" at bounding box center [253, 79] width 417 height 16
click at [405, 78] on span "Agendar" at bounding box center [414, 78] width 23 height 9
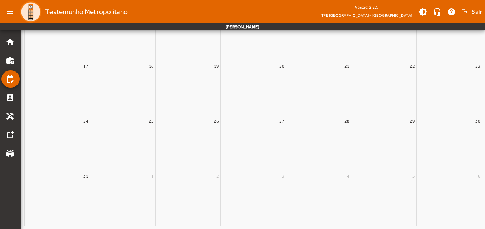
scroll to position [0, 0]
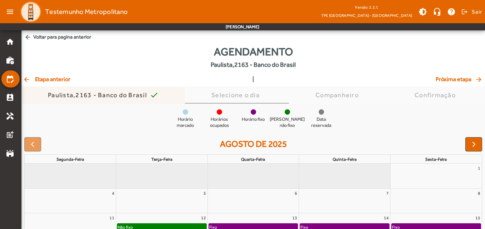
click at [102, 96] on div "Paulista,2163 - Banco do Brasil" at bounding box center [99, 95] width 102 height 7
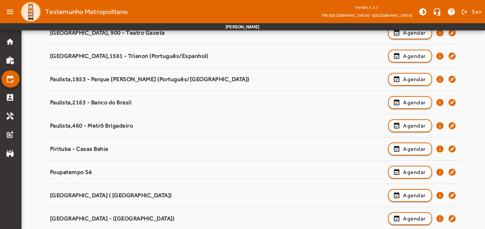
scroll to position [608, 0]
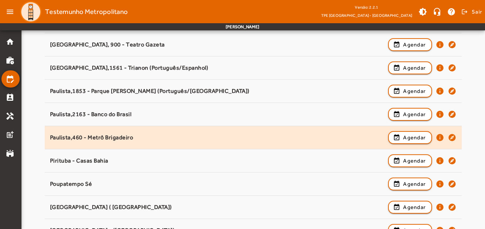
click at [121, 138] on div "Paulista,460 - Metrô Brigadeiro" at bounding box center [217, 138] width 335 height 8
click at [399, 139] on span "button" at bounding box center [410, 137] width 43 height 17
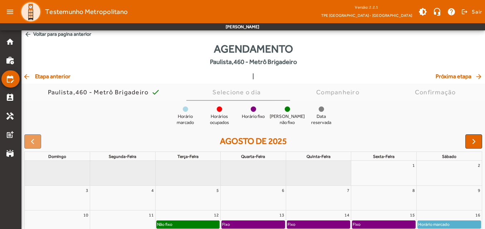
scroll to position [0, 0]
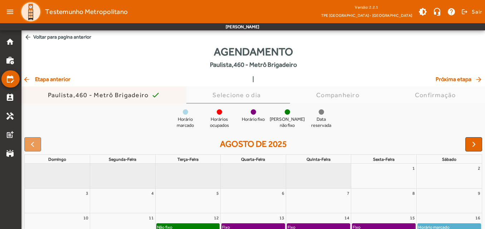
drag, startPoint x: 148, startPoint y: 95, endPoint x: 48, endPoint y: 99, distance: 99.5
click at [48, 99] on span "Paulista,460 - Metrô Brigadeiro check" at bounding box center [104, 94] width 112 height 17
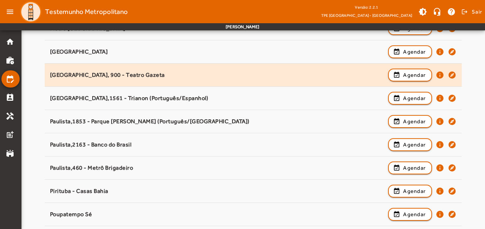
scroll to position [643, 0]
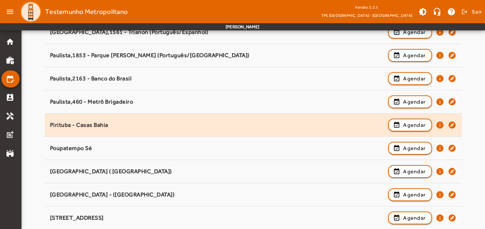
drag, startPoint x: 115, startPoint y: 124, endPoint x: 48, endPoint y: 127, distance: 67.6
click at [48, 127] on span "Pirituba - Casas Bahia event_available Agendar info explore" at bounding box center [253, 125] width 417 height 16
click at [403, 125] on span "Agendar" at bounding box center [414, 125] width 23 height 9
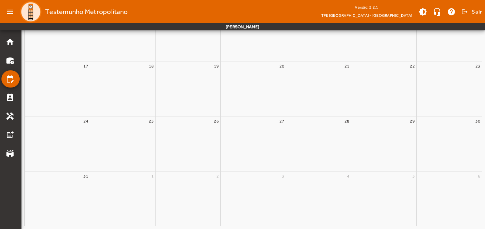
scroll to position [0, 0]
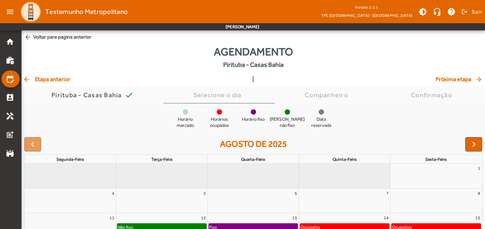
click at [33, 38] on span "arrow_back Voltar para pagina anterior" at bounding box center [252, 36] width 463 height 13
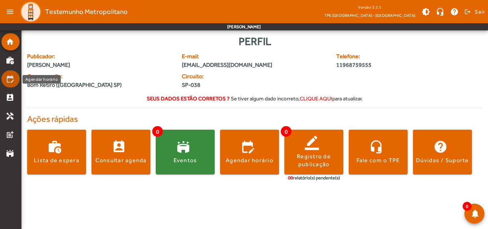
click at [10, 80] on mat-icon "edit_calendar" at bounding box center [10, 79] width 9 height 9
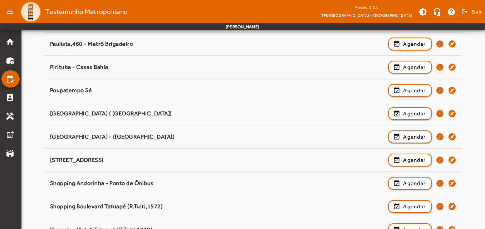
scroll to position [679, 0]
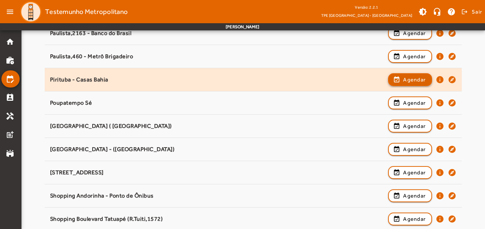
click at [414, 79] on span "Agendar" at bounding box center [414, 79] width 23 height 9
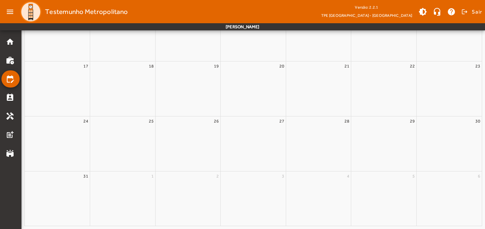
scroll to position [0, 0]
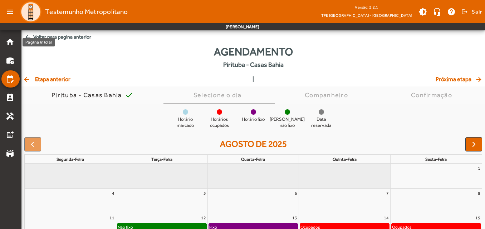
click at [33, 40] on div "Página inicial" at bounding box center [39, 42] width 33 height 9
click at [72, 34] on span "arrow_back Voltar para pagina anterior" at bounding box center [252, 36] width 463 height 13
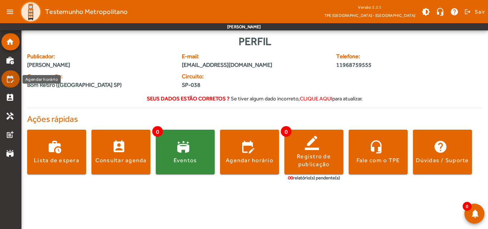
click at [11, 82] on mat-icon "edit_calendar" at bounding box center [10, 79] width 9 height 9
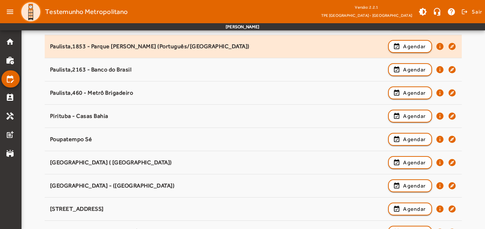
scroll to position [643, 0]
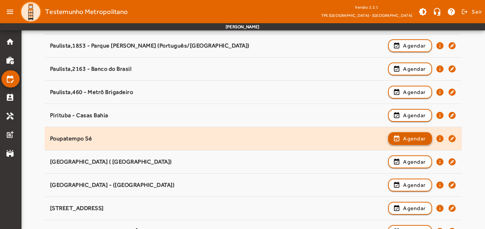
click at [413, 136] on span "Agendar" at bounding box center [414, 138] width 23 height 9
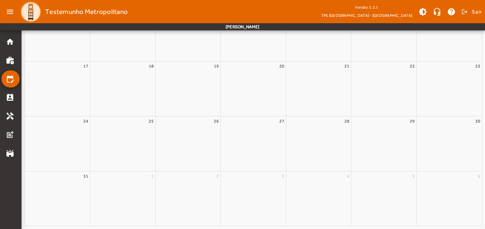
scroll to position [0, 0]
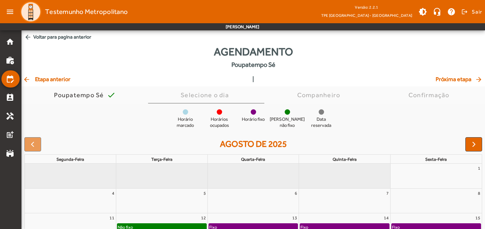
click at [60, 35] on span "arrow_back Voltar para pagina anterior" at bounding box center [252, 36] width 463 height 13
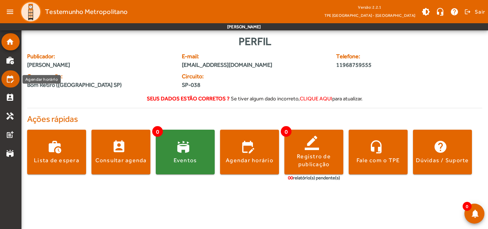
click at [11, 77] on mat-icon "edit_calendar" at bounding box center [10, 79] width 9 height 9
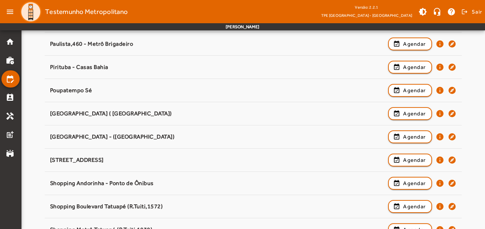
scroll to position [679, 0]
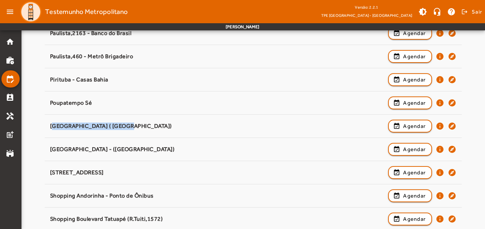
drag, startPoint x: 127, startPoint y: 124, endPoint x: 28, endPoint y: 125, distance: 99.4
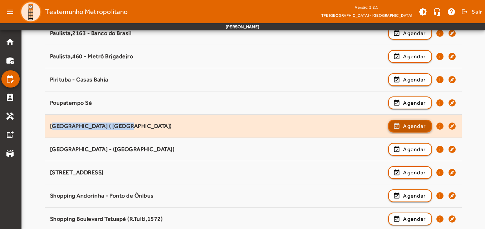
click at [414, 125] on span "Agendar" at bounding box center [414, 126] width 23 height 9
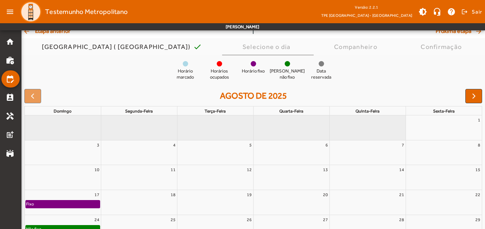
scroll to position [36, 0]
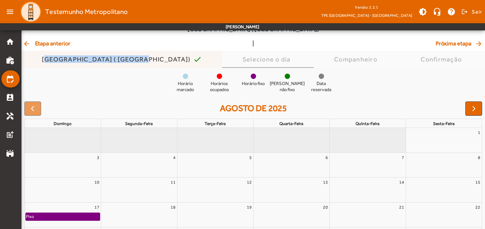
drag, startPoint x: 132, startPoint y: 59, endPoint x: 51, endPoint y: 63, distance: 80.9
click at [51, 63] on span "[GEOGRAPHIC_DATA] ( [GEOGRAPHIC_DATA]) check" at bounding box center [122, 59] width 160 height 9
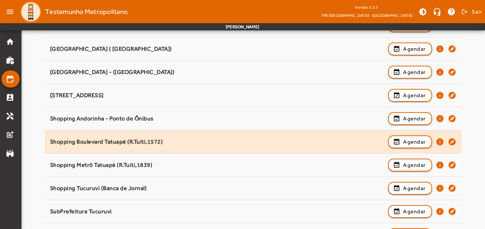
scroll to position [755, 0]
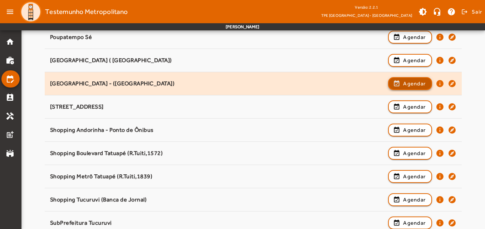
click at [410, 81] on span "Agendar" at bounding box center [414, 83] width 23 height 9
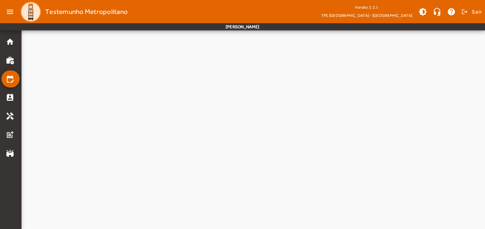
scroll to position [0, 0]
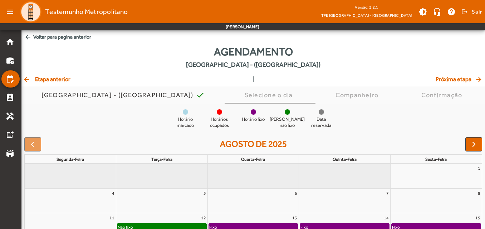
click at [57, 36] on span "arrow_back Voltar para pagina anterior" at bounding box center [252, 36] width 463 height 13
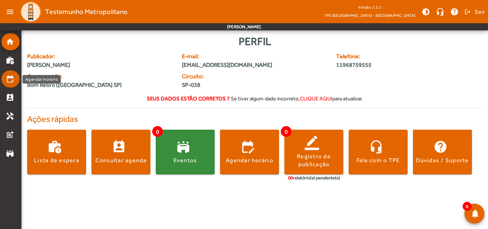
click at [10, 79] on mat-icon "edit_calendar" at bounding box center [10, 79] width 9 height 9
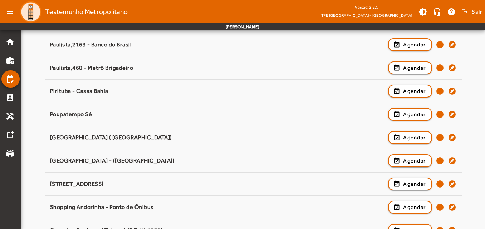
scroll to position [679, 0]
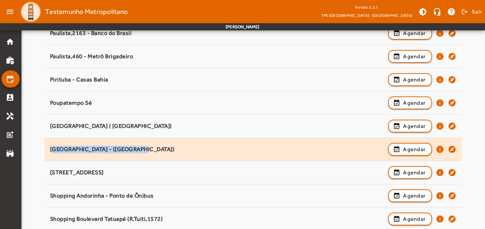
drag, startPoint x: 128, startPoint y: 147, endPoint x: 48, endPoint y: 146, distance: 80.1
click at [48, 146] on span "[GEOGRAPHIC_DATA] - (Base Policial) event_available Agendar info explore" at bounding box center [253, 150] width 417 height 16
click at [397, 152] on span "button" at bounding box center [410, 149] width 43 height 17
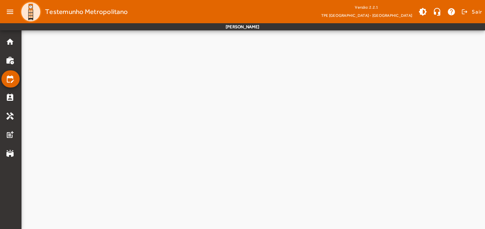
scroll to position [0, 0]
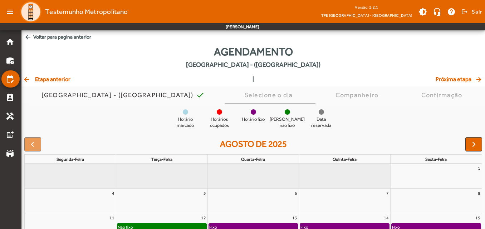
click at [41, 37] on span "arrow_back Voltar para pagina anterior" at bounding box center [252, 36] width 463 height 13
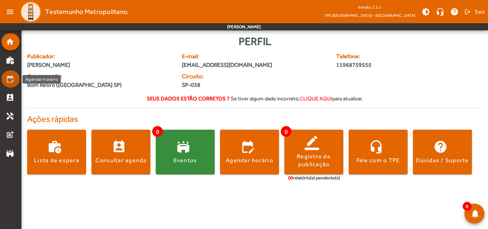
click at [11, 80] on mat-icon "edit_calendar" at bounding box center [10, 79] width 9 height 9
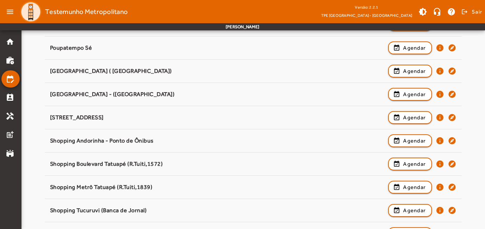
scroll to position [751, 0]
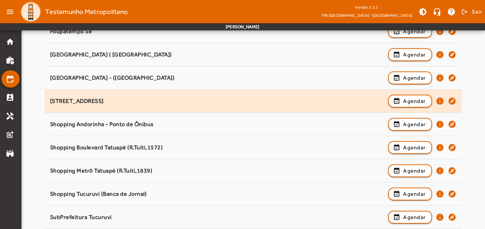
drag, startPoint x: 133, startPoint y: 101, endPoint x: 50, endPoint y: 96, distance: 83.8
click at [50, 96] on div "[STREET_ADDRESS] event_available Agendar info explore" at bounding box center [253, 101] width 406 height 16
click at [406, 104] on span "Agendar" at bounding box center [414, 101] width 23 height 9
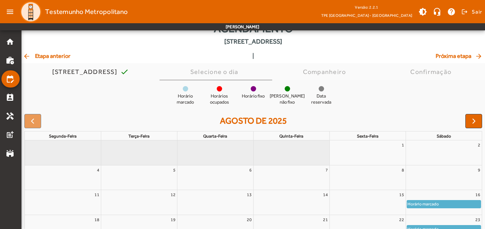
scroll to position [36, 0]
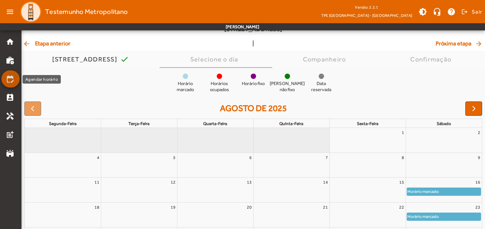
click at [10, 78] on mat-icon "edit_calendar" at bounding box center [10, 79] width 9 height 9
click at [7, 77] on mat-icon "edit_calendar" at bounding box center [10, 79] width 9 height 9
click at [29, 44] on mat-icon "arrow_back" at bounding box center [27, 43] width 9 height 7
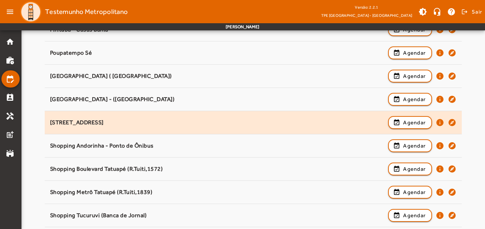
scroll to position [751, 0]
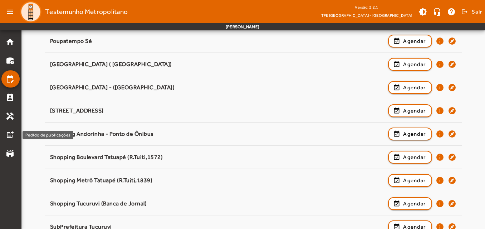
drag, startPoint x: 151, startPoint y: 133, endPoint x: 54, endPoint y: 135, distance: 97.6
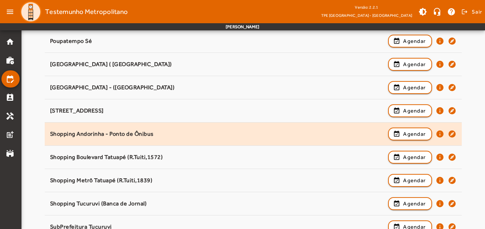
click at [173, 134] on div "Shopping Andorinha - Ponto de Ônibus" at bounding box center [217, 134] width 335 height 8
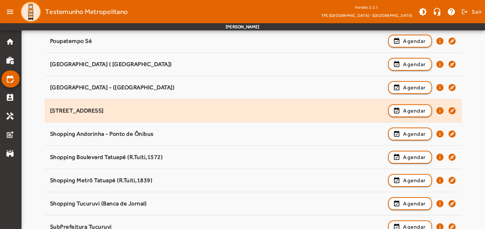
click at [154, 117] on div "[STREET_ADDRESS] event_available Agendar info explore" at bounding box center [253, 111] width 406 height 16
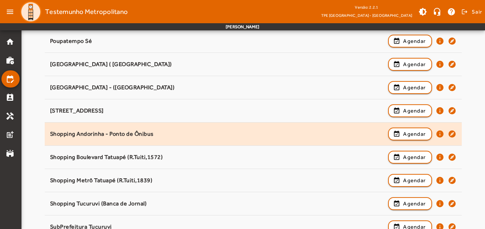
drag, startPoint x: 157, startPoint y: 131, endPoint x: 51, endPoint y: 131, distance: 106.5
click at [51, 131] on div "Shopping Andorinha - Ponto de Ônibus" at bounding box center [217, 134] width 335 height 8
click at [406, 134] on span "Agendar" at bounding box center [414, 134] width 23 height 9
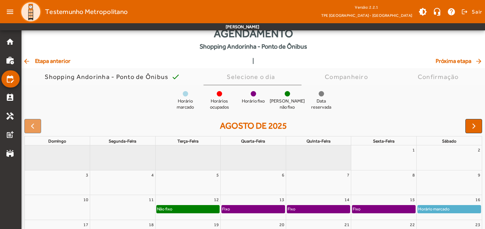
scroll to position [16, 0]
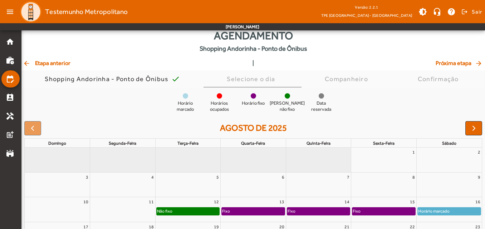
click at [29, 62] on mat-icon "arrow_back" at bounding box center [27, 63] width 9 height 7
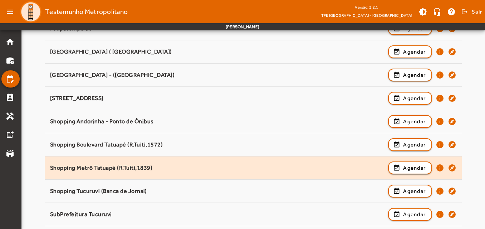
scroll to position [751, 0]
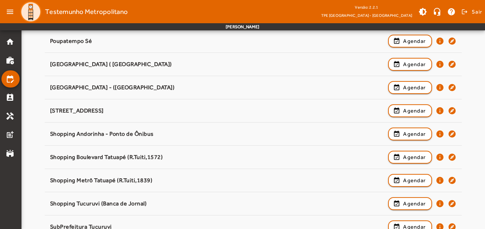
drag, startPoint x: 173, startPoint y: 156, endPoint x: 35, endPoint y: 160, distance: 138.4
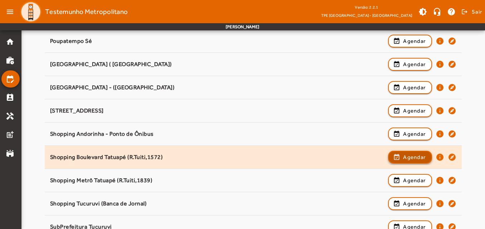
click at [401, 159] on span "button" at bounding box center [410, 157] width 43 height 17
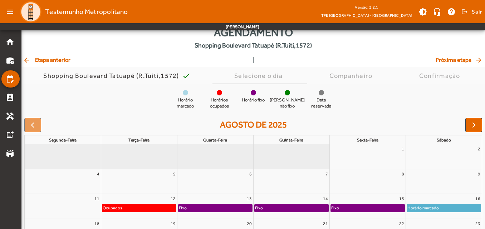
scroll to position [16, 0]
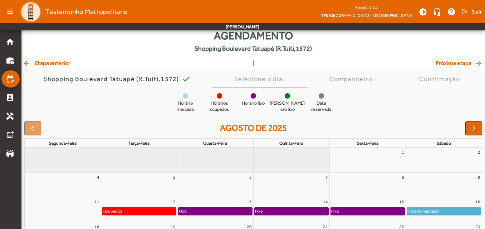
click at [38, 64] on span "arrow_back Etapa anterior" at bounding box center [47, 63] width 48 height 9
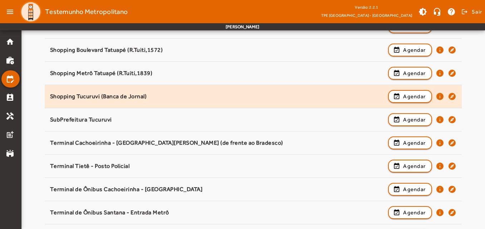
scroll to position [822, 0]
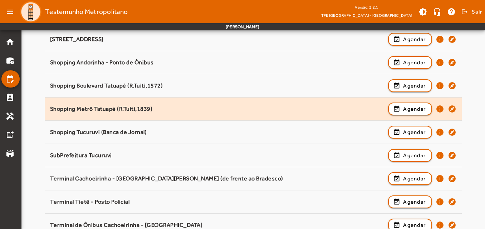
drag, startPoint x: 159, startPoint y: 107, endPoint x: 46, endPoint y: 110, distance: 113.0
click at [46, 110] on span "Shopping Metrô Tatuapé (R.Tuiti,1839) event_available Agendar info explore" at bounding box center [253, 109] width 417 height 16
click at [408, 109] on span "Agendar" at bounding box center [414, 109] width 23 height 9
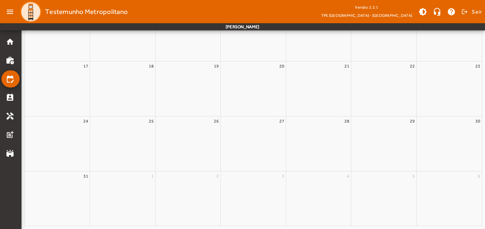
scroll to position [0, 0]
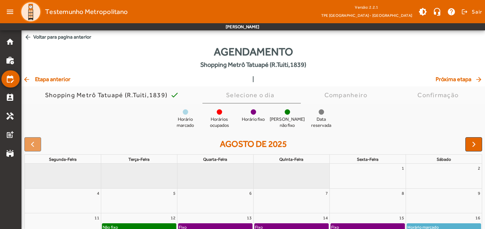
click at [37, 39] on span "arrow_back Voltar para pagina anterior" at bounding box center [252, 36] width 463 height 13
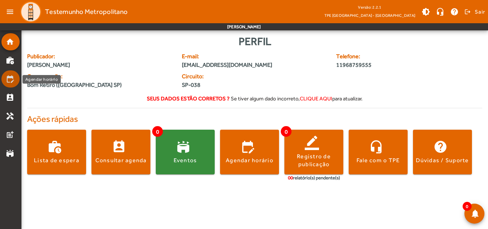
click at [12, 80] on mat-icon "edit_calendar" at bounding box center [10, 79] width 9 height 9
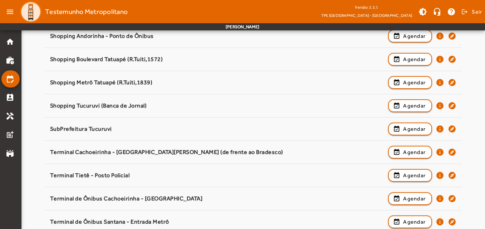
scroll to position [822, 0]
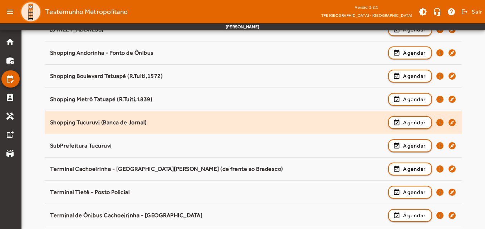
drag, startPoint x: 150, startPoint y: 121, endPoint x: 49, endPoint y: 117, distance: 101.9
click at [49, 117] on span "Shopping Tucuruvi (Banca de Jornal) event_available Agendar info explore" at bounding box center [253, 123] width 417 height 16
click at [412, 123] on span "Agendar" at bounding box center [414, 122] width 23 height 9
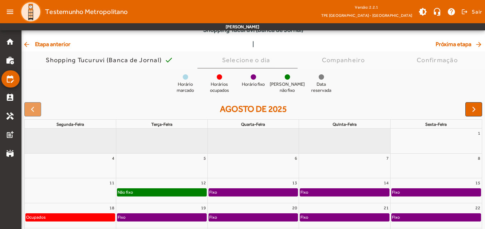
scroll to position [0, 0]
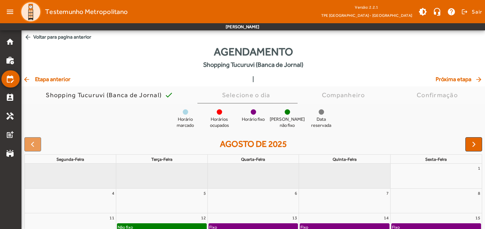
click at [28, 36] on mat-icon "arrow_back" at bounding box center [27, 37] width 7 height 7
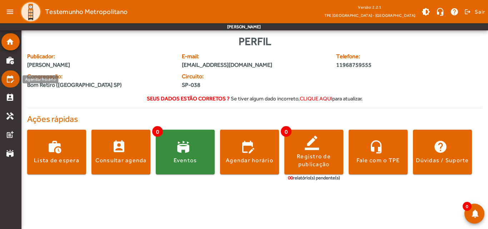
click at [9, 80] on mat-icon "edit_calendar" at bounding box center [10, 79] width 9 height 9
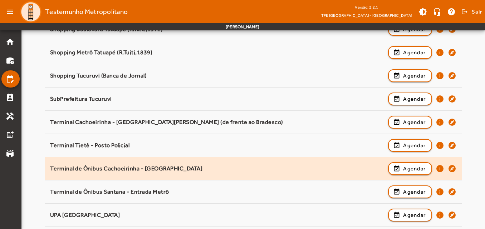
scroll to position [858, 0]
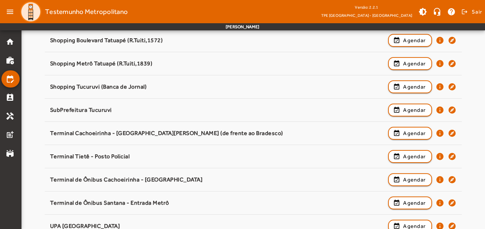
drag, startPoint x: 123, startPoint y: 108, endPoint x: 25, endPoint y: 111, distance: 98.7
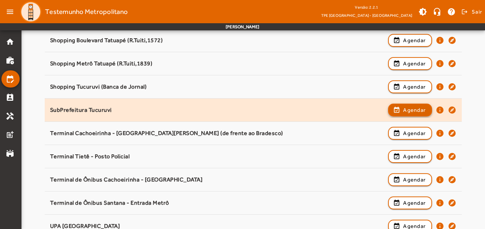
click at [406, 110] on span "Agendar" at bounding box center [414, 110] width 23 height 9
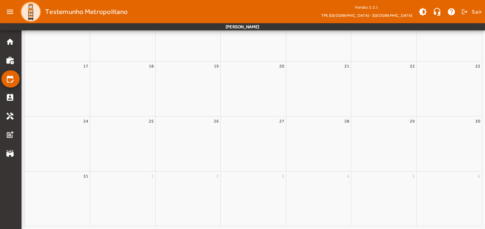
scroll to position [0, 0]
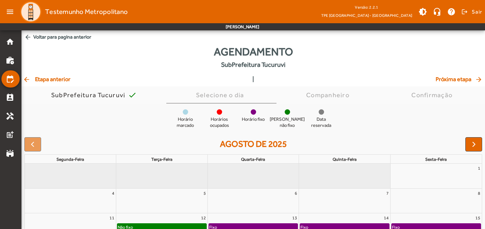
click at [45, 38] on span "arrow_back Voltar para pagina anterior" at bounding box center [252, 36] width 463 height 13
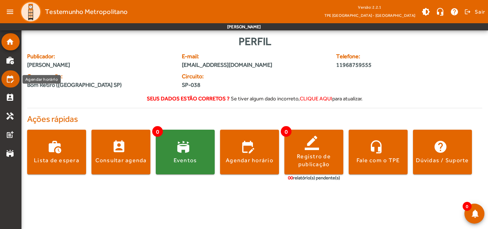
click at [16, 78] on link "edit_calendar" at bounding box center [13, 79] width 14 height 9
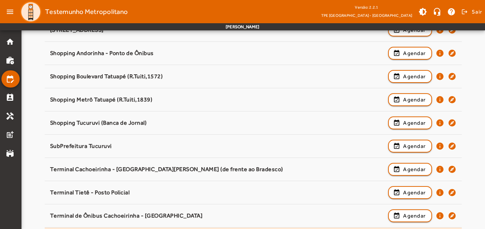
scroll to position [894, 0]
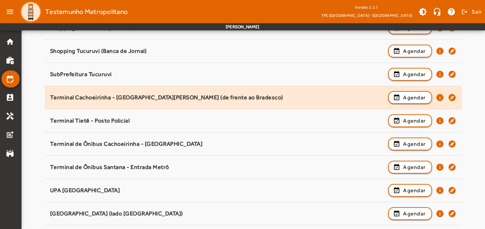
drag, startPoint x: 292, startPoint y: 97, endPoint x: 50, endPoint y: 98, distance: 241.6
click at [50, 98] on div "Terminal Cachoeirinha - [GEOGRAPHIC_DATA][PERSON_NAME] (de frente ao Bradesco)" at bounding box center [217, 98] width 335 height 8
click at [400, 99] on span "button" at bounding box center [410, 97] width 43 height 17
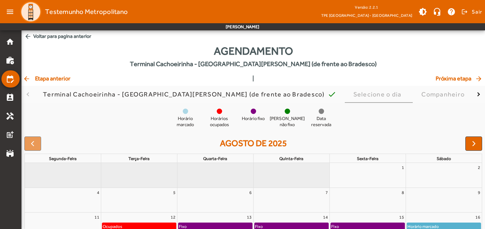
scroll to position [0, 0]
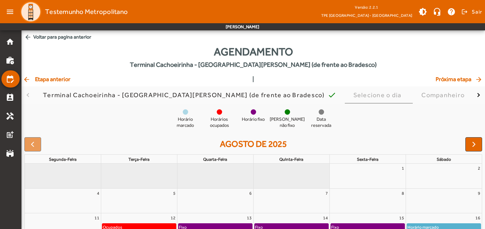
click at [29, 37] on mat-icon "arrow_back" at bounding box center [27, 37] width 7 height 7
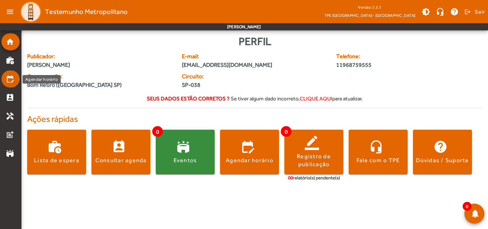
click at [11, 80] on mat-icon "edit_calendar" at bounding box center [10, 79] width 9 height 9
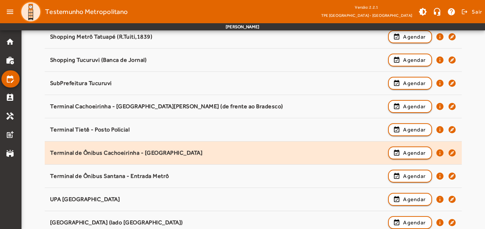
scroll to position [858, 0]
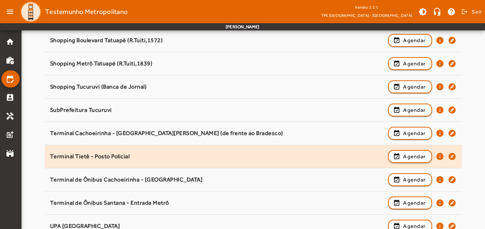
drag, startPoint x: 138, startPoint y: 155, endPoint x: 49, endPoint y: 160, distance: 89.8
click at [49, 160] on span "Terminal Tietê - Posto Policial event_available Agendar info explore" at bounding box center [253, 157] width 417 height 16
click at [404, 157] on span "Agendar" at bounding box center [414, 156] width 23 height 9
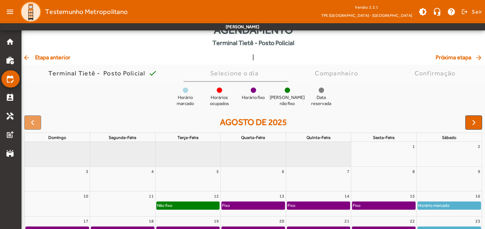
scroll to position [16, 0]
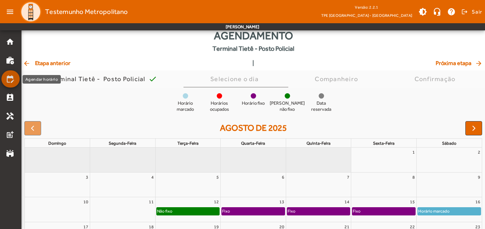
click at [10, 79] on mat-icon "edit_calendar" at bounding box center [10, 79] width 9 height 9
click at [21, 62] on div "Agendamento Terminal Tietê - Posto Policial arrow_back Etapa anterior | Próxima…" at bounding box center [252, 164] width 463 height 273
click at [26, 61] on mat-icon "arrow_back" at bounding box center [27, 63] width 9 height 7
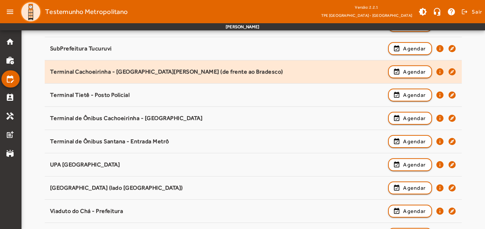
scroll to position [929, 0]
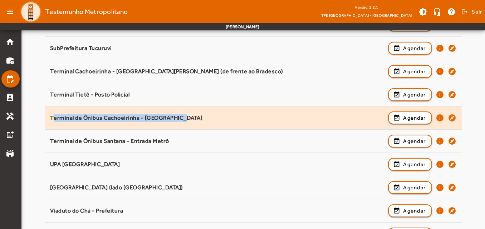
drag, startPoint x: 192, startPoint y: 118, endPoint x: 49, endPoint y: 114, distance: 142.7
click at [49, 114] on span "Terminal de Ônibus Cachoeirinha - Casas Bahia event_available Agendar info expl…" at bounding box center [253, 118] width 417 height 16
click at [401, 120] on span "button" at bounding box center [410, 117] width 43 height 17
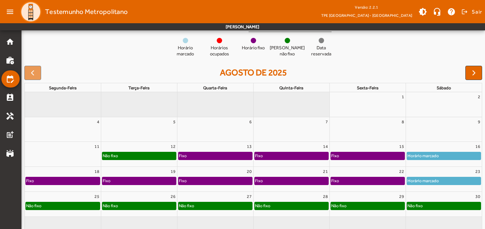
scroll to position [0, 0]
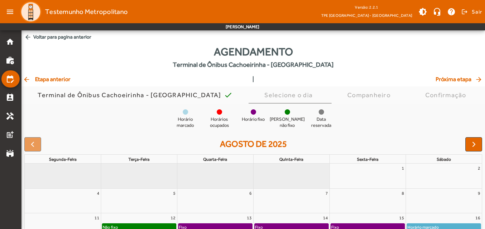
click at [35, 33] on span "arrow_back Voltar para pagina anterior" at bounding box center [252, 36] width 463 height 13
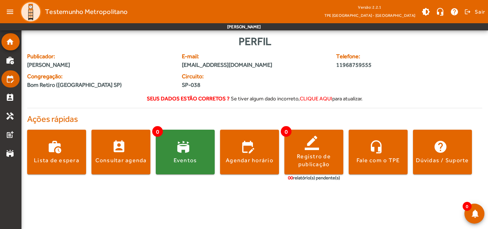
click at [13, 80] on mat-icon "edit_calendar" at bounding box center [10, 79] width 9 height 9
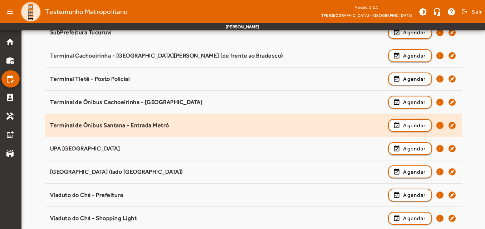
scroll to position [924, 0]
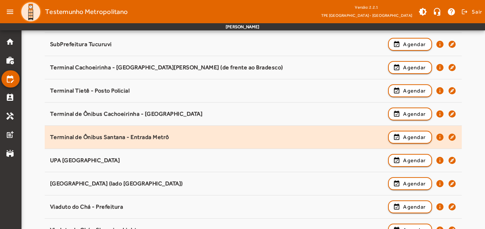
drag, startPoint x: 178, startPoint y: 132, endPoint x: 46, endPoint y: 131, distance: 131.2
click at [46, 131] on span "Terminal de Ônibus Santana - Entrada Metrô event_available Agendar info explore" at bounding box center [253, 137] width 417 height 16
click at [405, 136] on span "Agendar" at bounding box center [414, 137] width 23 height 9
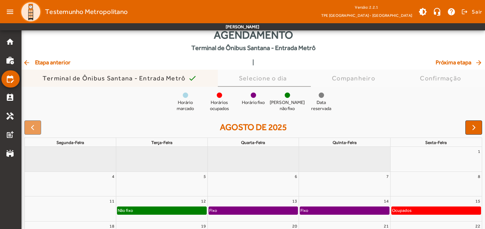
scroll to position [0, 0]
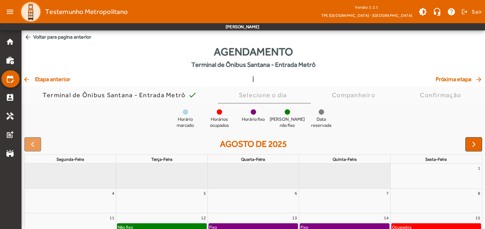
click at [61, 38] on span "arrow_back Voltar para pagina anterior" at bounding box center [252, 36] width 463 height 13
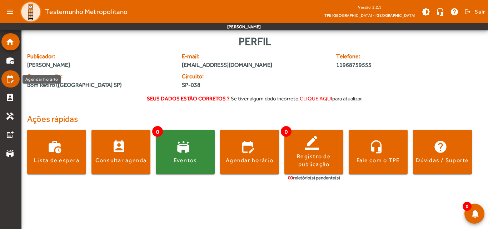
click at [11, 77] on mat-icon "edit_calendar" at bounding box center [10, 79] width 9 height 9
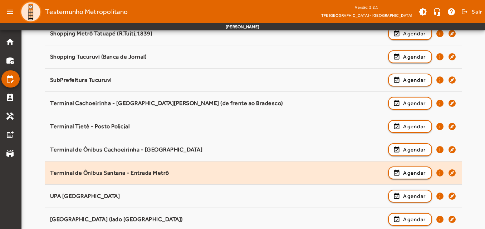
scroll to position [924, 0]
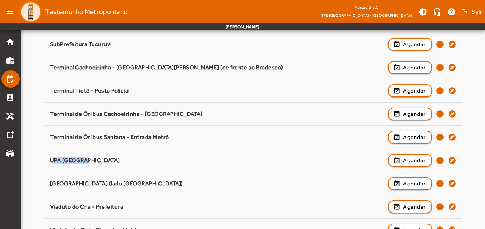
drag, startPoint x: 81, startPoint y: 159, endPoint x: 31, endPoint y: 159, distance: 50.0
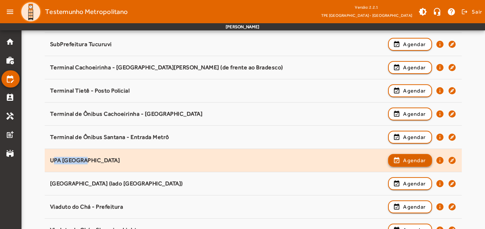
click at [405, 163] on span "Agendar" at bounding box center [414, 160] width 23 height 9
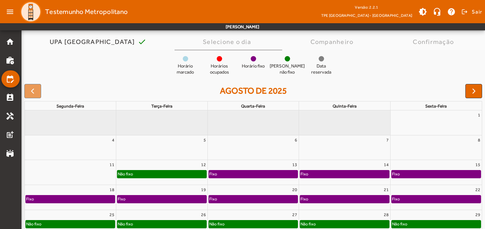
scroll to position [36, 0]
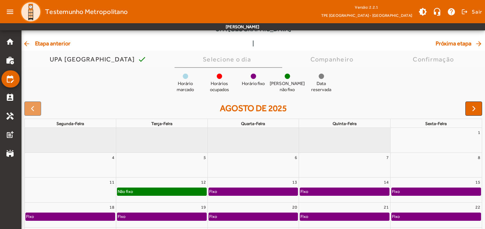
click at [43, 41] on span "arrow_back Etapa anterior" at bounding box center [47, 43] width 48 height 9
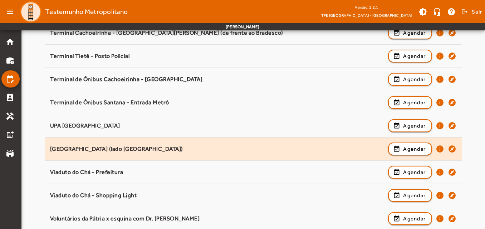
scroll to position [969, 0]
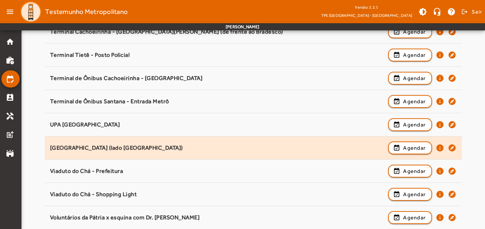
drag, startPoint x: 185, startPoint y: 148, endPoint x: 50, endPoint y: 153, distance: 134.5
click at [50, 153] on div "[GEOGRAPHIC_DATA] (lado [GEOGRAPHIC_DATA]) event_available Agendar info explore" at bounding box center [253, 148] width 406 height 16
click at [417, 150] on span "Agendar" at bounding box center [414, 148] width 23 height 9
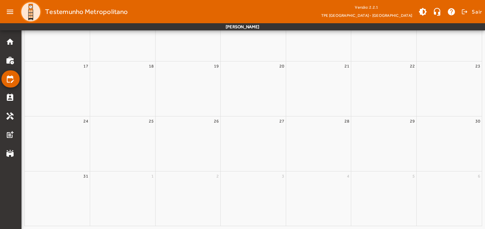
scroll to position [0, 0]
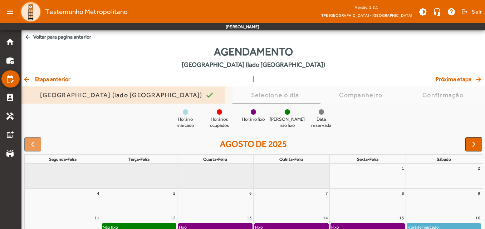
click at [73, 94] on div "[GEOGRAPHIC_DATA] (lado [GEOGRAPHIC_DATA])" at bounding box center [122, 95] width 165 height 7
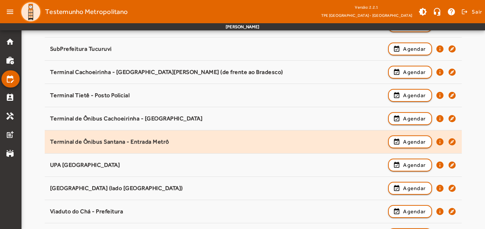
scroll to position [969, 0]
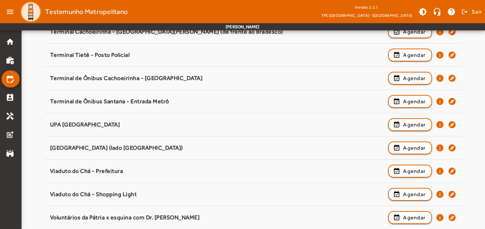
drag, startPoint x: 128, startPoint y: 172, endPoint x: 38, endPoint y: 171, distance: 90.1
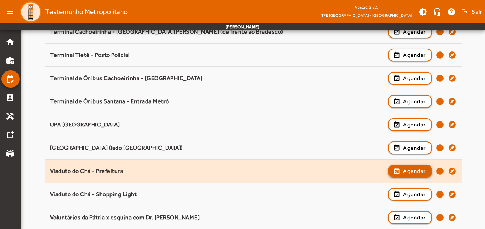
click at [402, 171] on span "button" at bounding box center [410, 171] width 43 height 17
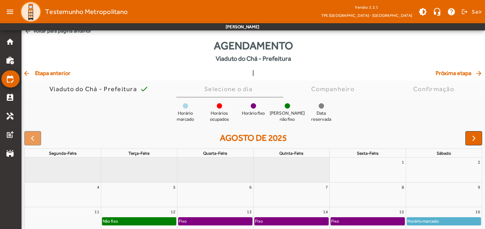
scroll to position [0, 0]
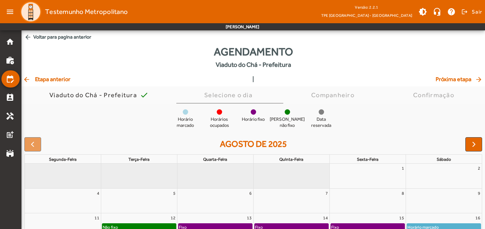
click at [44, 38] on span "arrow_back Voltar para pagina anterior" at bounding box center [252, 36] width 463 height 13
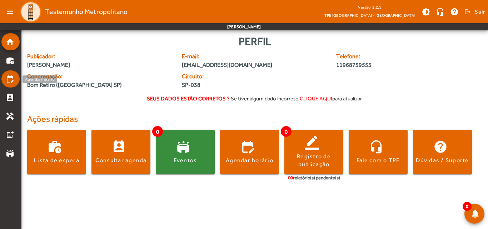
click at [15, 80] on link "edit_calendar" at bounding box center [13, 79] width 14 height 9
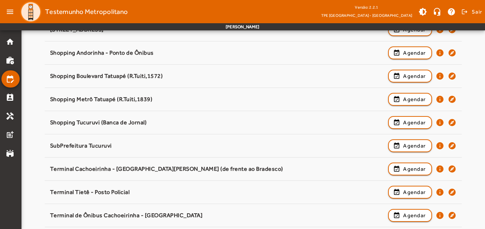
scroll to position [959, 0]
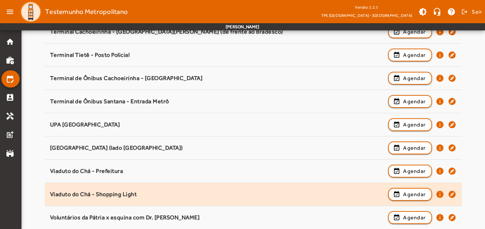
drag, startPoint x: 140, startPoint y: 193, endPoint x: 50, endPoint y: 200, distance: 90.3
click at [50, 200] on div "Viaduto do Chá - Shopping Light event_available Agendar info explore" at bounding box center [253, 195] width 406 height 16
click at [403, 191] on span "Agendar" at bounding box center [414, 194] width 23 height 9
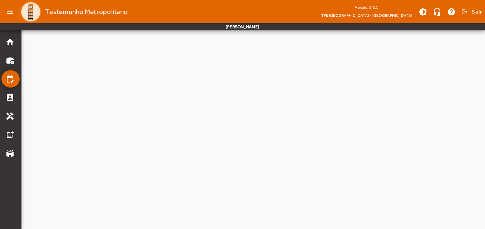
scroll to position [0, 0]
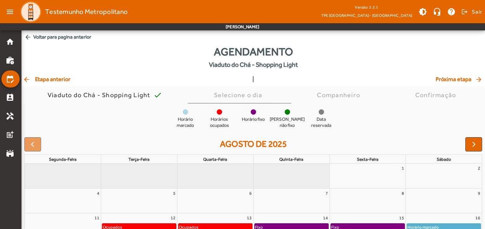
click at [43, 37] on span "arrow_back Voltar para pagina anterior" at bounding box center [252, 36] width 463 height 13
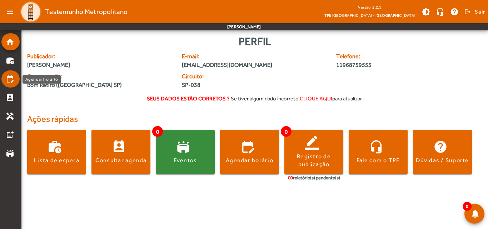
click at [13, 77] on mat-icon "edit_calendar" at bounding box center [10, 79] width 9 height 9
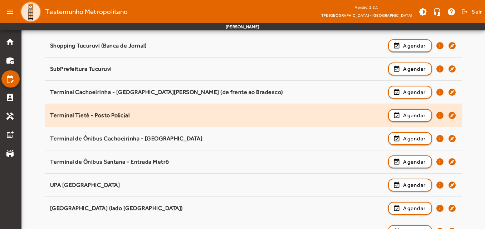
scroll to position [959, 0]
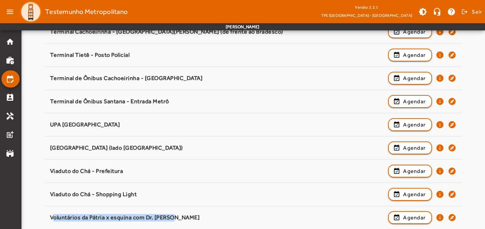
drag, startPoint x: 178, startPoint y: 218, endPoint x: 36, endPoint y: 220, distance: 141.6
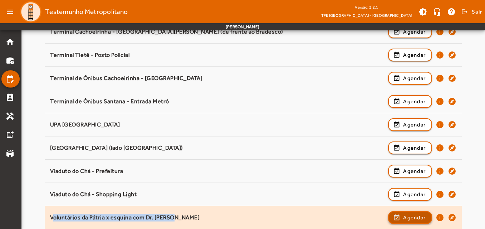
click at [404, 215] on span "Agendar" at bounding box center [414, 217] width 23 height 9
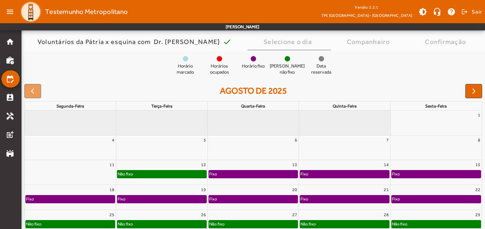
scroll to position [71, 0]
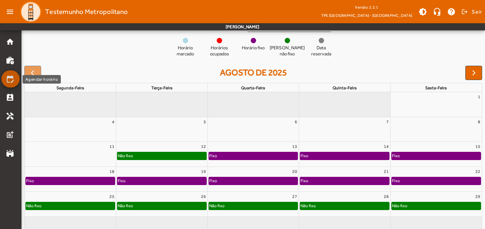
click at [12, 81] on mat-icon "edit_calendar" at bounding box center [10, 79] width 9 height 9
click at [8, 79] on mat-icon "edit_calendar" at bounding box center [10, 79] width 9 height 9
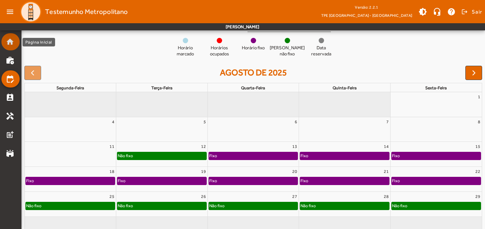
click at [10, 41] on mat-icon "home" at bounding box center [10, 42] width 9 height 9
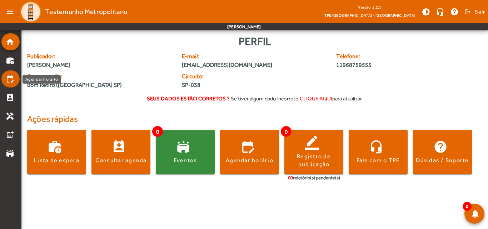
click at [9, 79] on mat-icon "edit_calendar" at bounding box center [10, 79] width 9 height 9
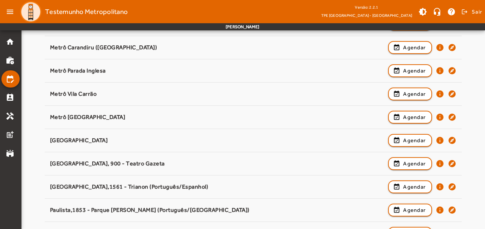
scroll to position [500, 0]
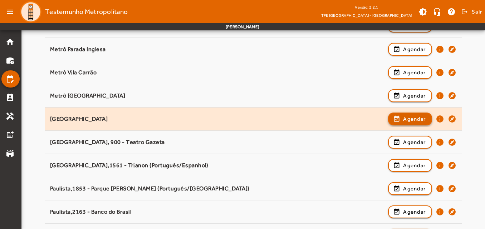
click at [411, 119] on span "Agendar" at bounding box center [414, 119] width 23 height 9
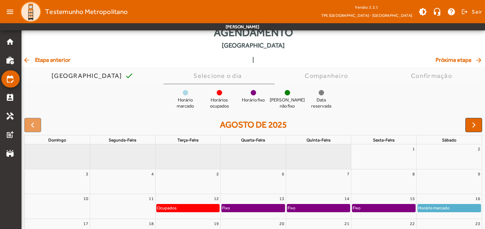
scroll to position [36, 0]
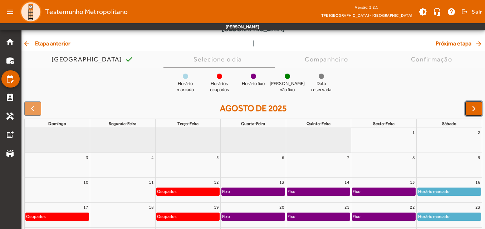
click at [470, 109] on span "button" at bounding box center [473, 108] width 9 height 9
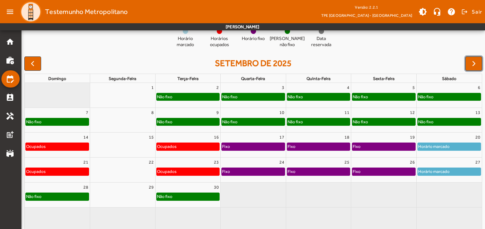
scroll to position [88, 0]
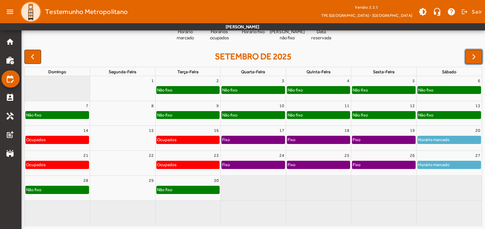
click at [43, 114] on div "Não fixo" at bounding box center [57, 115] width 63 height 7
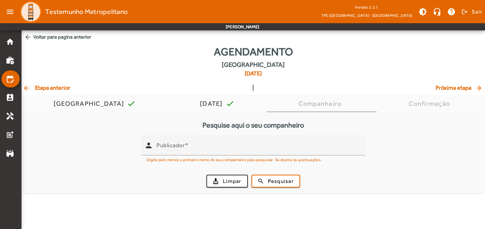
scroll to position [0, 0]
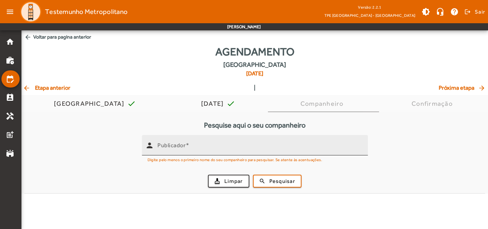
click at [177, 145] on mat-label "Publicador" at bounding box center [172, 145] width 28 height 7
click at [177, 145] on input "Publicador" at bounding box center [260, 148] width 205 height 9
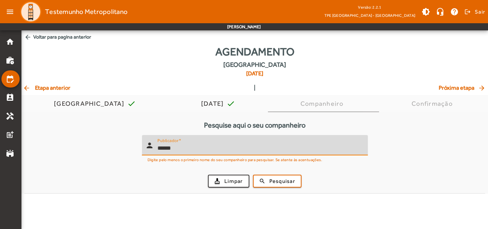
type input "******"
click at [253, 175] on button "search Pesquisar" at bounding box center [277, 181] width 49 height 13
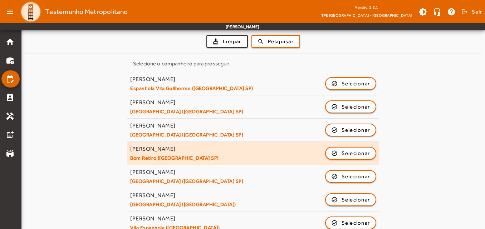
scroll to position [143, 0]
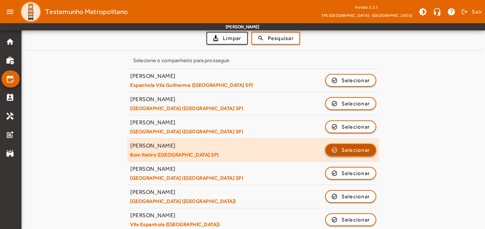
click at [350, 149] on span "Selecionar" at bounding box center [355, 150] width 29 height 9
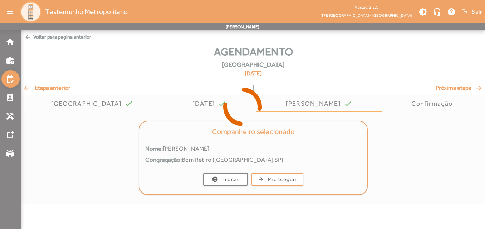
scroll to position [0, 0]
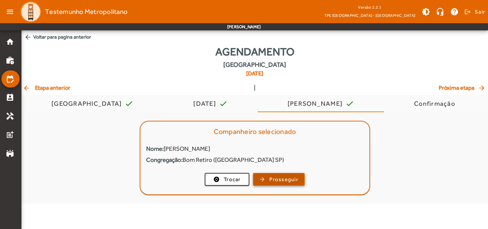
click at [293, 177] on span "Prosseguir" at bounding box center [284, 180] width 29 height 8
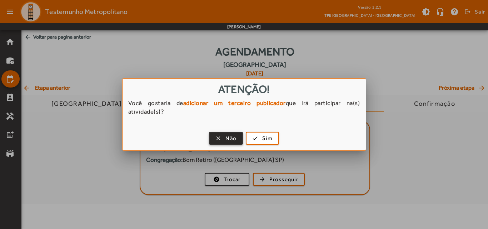
click at [223, 136] on span "button" at bounding box center [226, 138] width 33 height 17
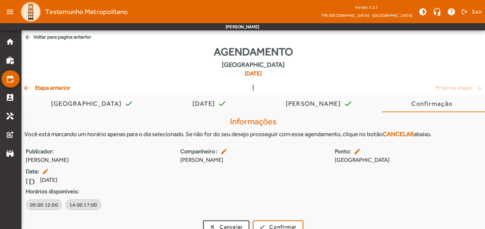
scroll to position [10, 0]
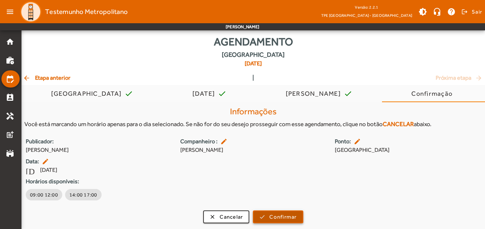
click at [277, 219] on span "Confirmar" at bounding box center [282, 217] width 27 height 8
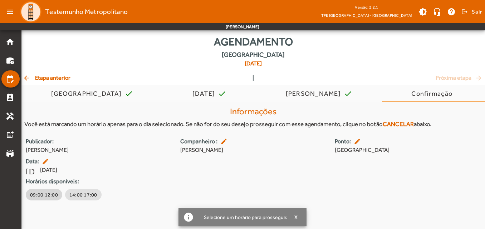
click at [43, 193] on span "09:00 12:00" at bounding box center [44, 194] width 28 height 7
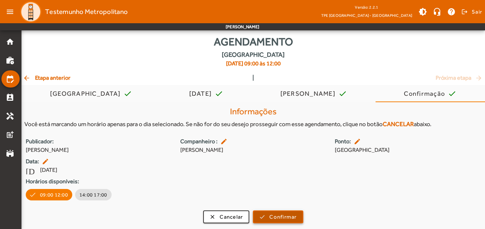
click at [271, 214] on span "Confirmar" at bounding box center [282, 217] width 27 height 8
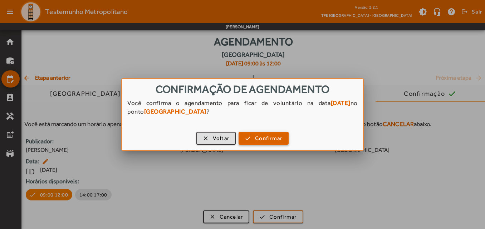
click at [267, 138] on span "Confirmar" at bounding box center [268, 138] width 27 height 8
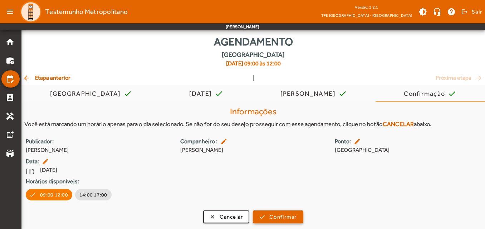
scroll to position [10, 0]
